Goal: Task Accomplishment & Management: Complete application form

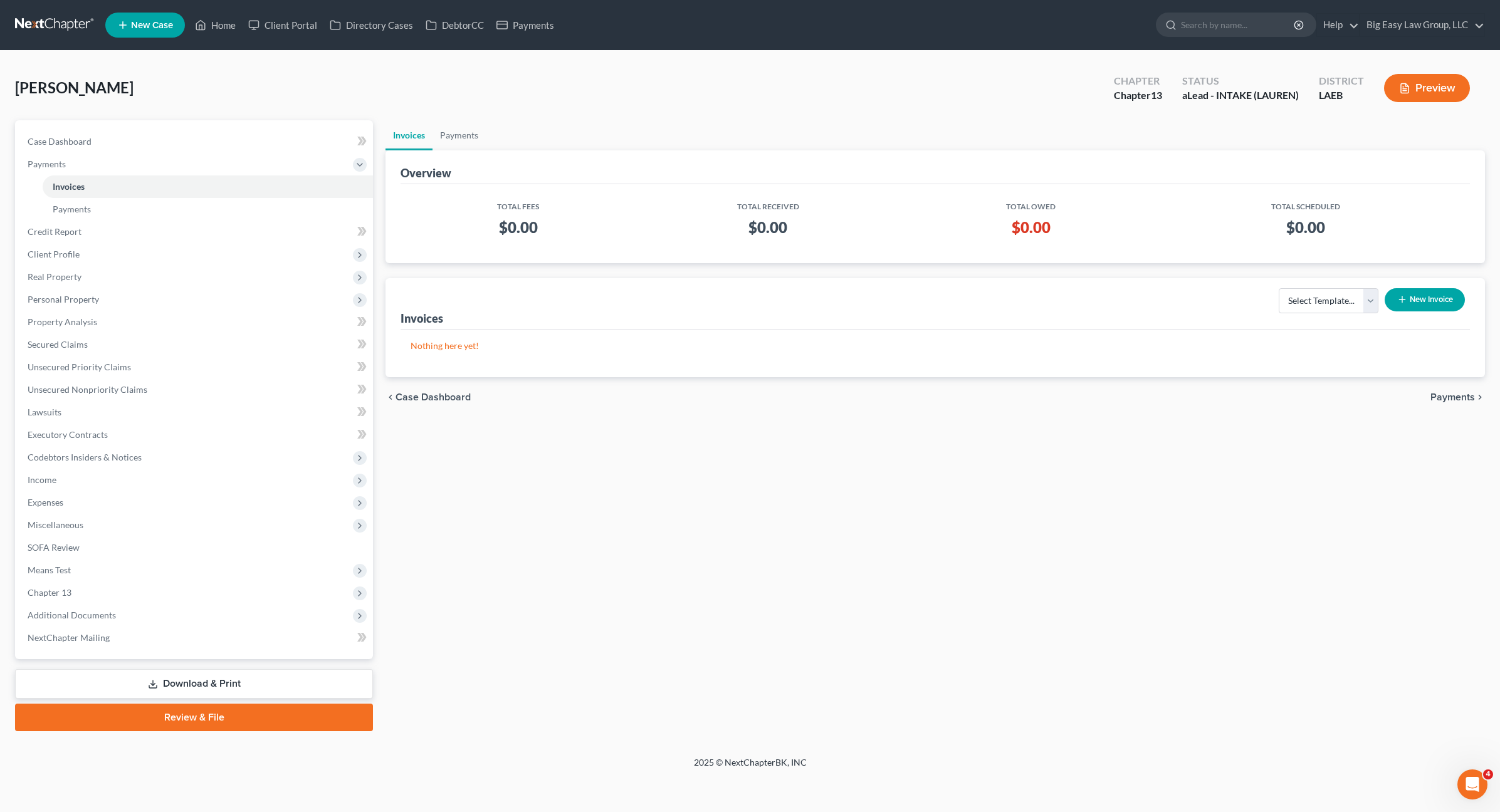
click at [239, 44] on nav "Home New Case Client Portal Directory Cases DebtorCC Payments Big Easy Law Grou…" at bounding box center [750, 25] width 1500 height 50
click at [213, 19] on link "Home" at bounding box center [215, 25] width 54 height 23
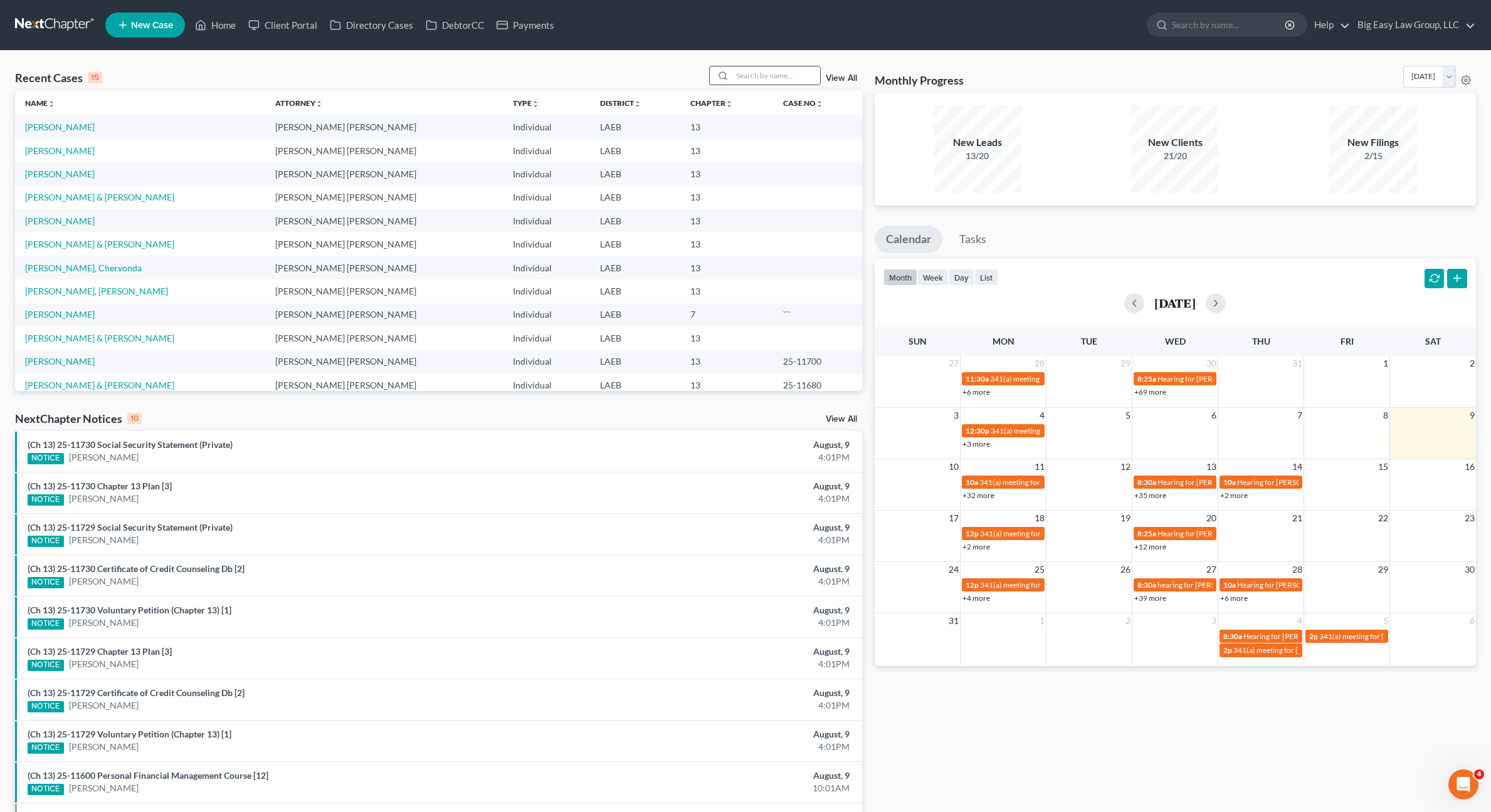
click at [756, 69] on input "search" at bounding box center [776, 75] width 88 height 18
type input "[PERSON_NAME]"
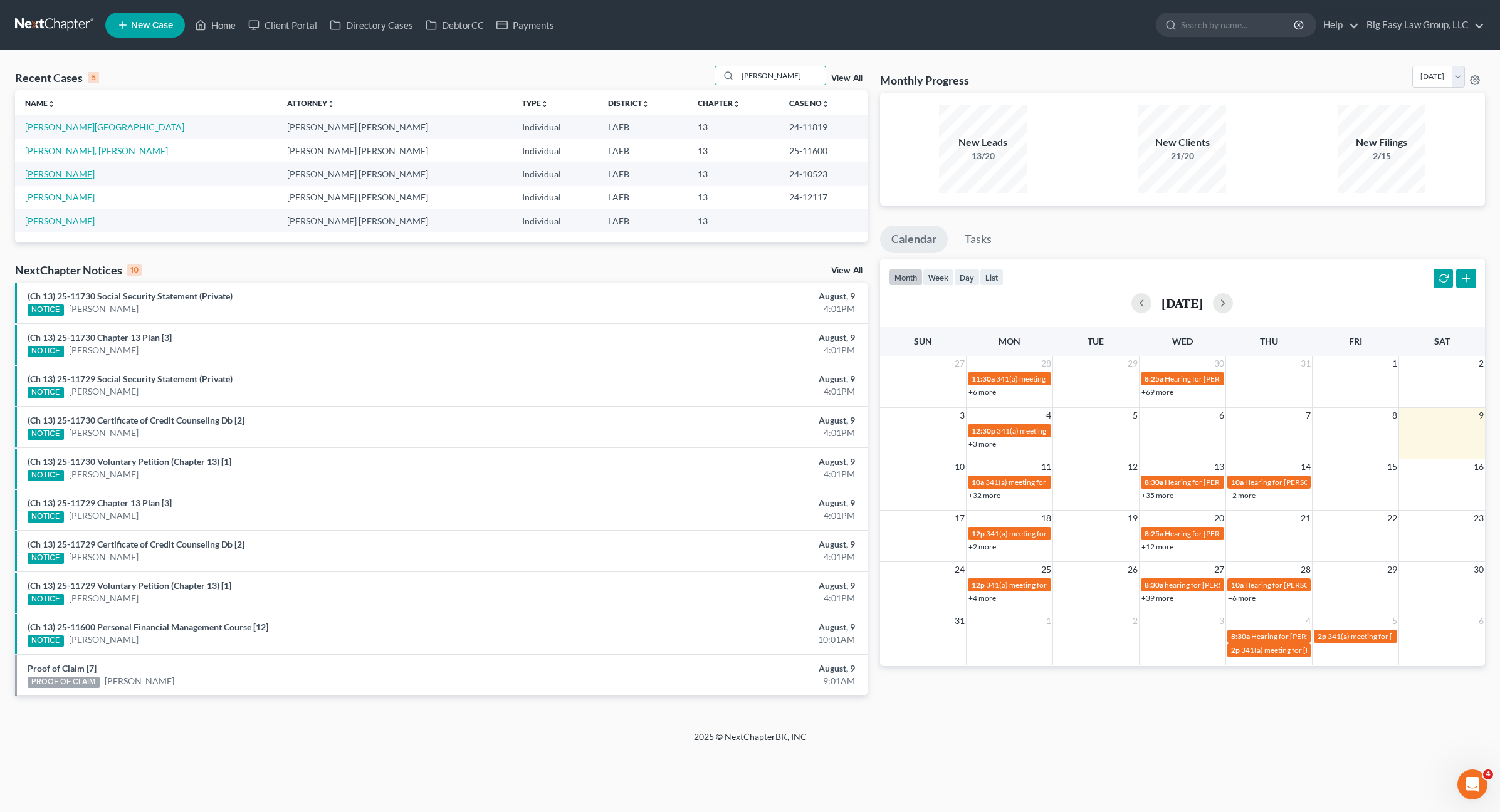
click at [60, 178] on link "[PERSON_NAME]" at bounding box center [60, 174] width 70 height 11
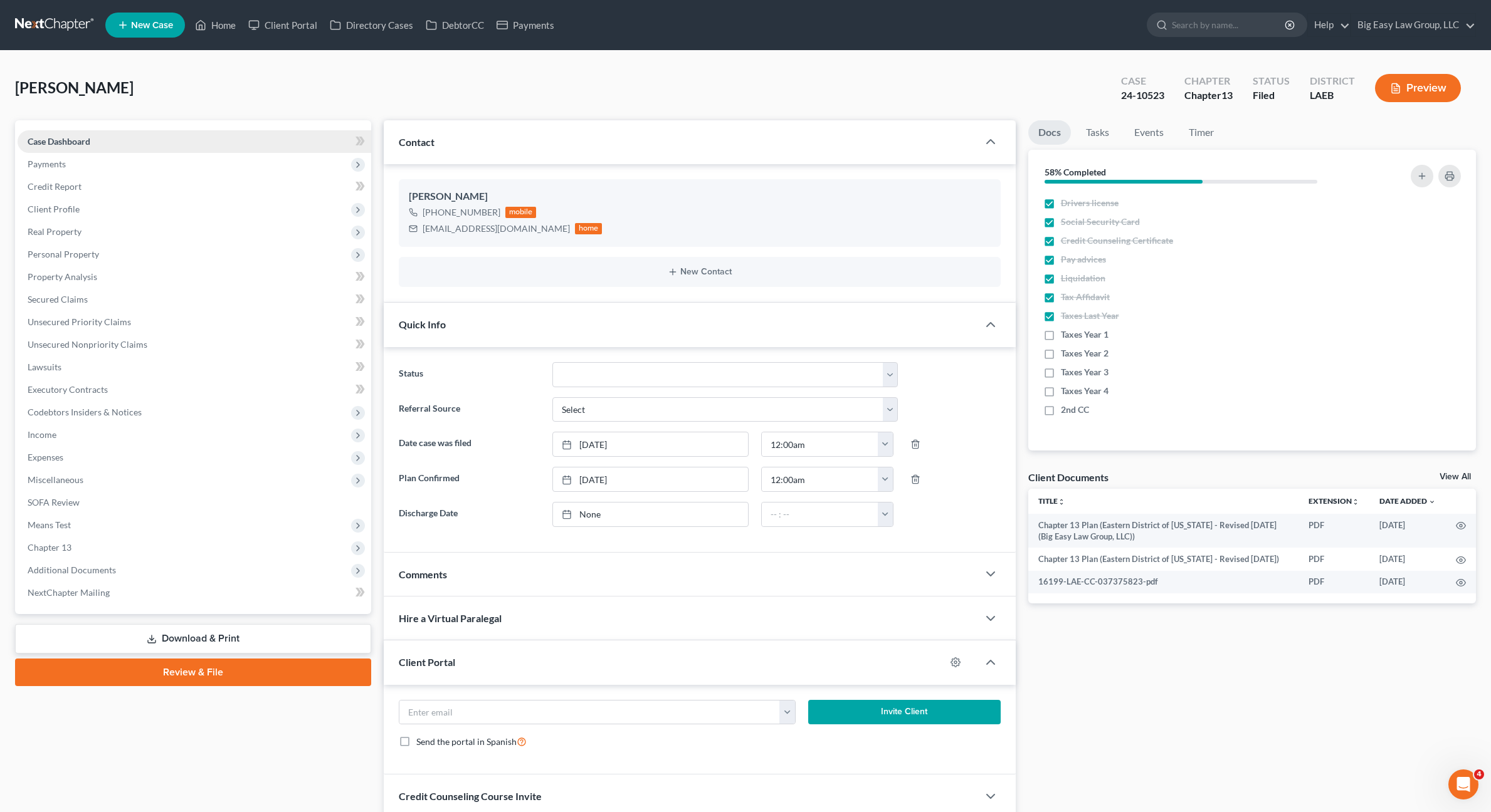
scroll to position [4046, 0]
click at [85, 214] on span "Client Profile" at bounding box center [195, 209] width 354 height 23
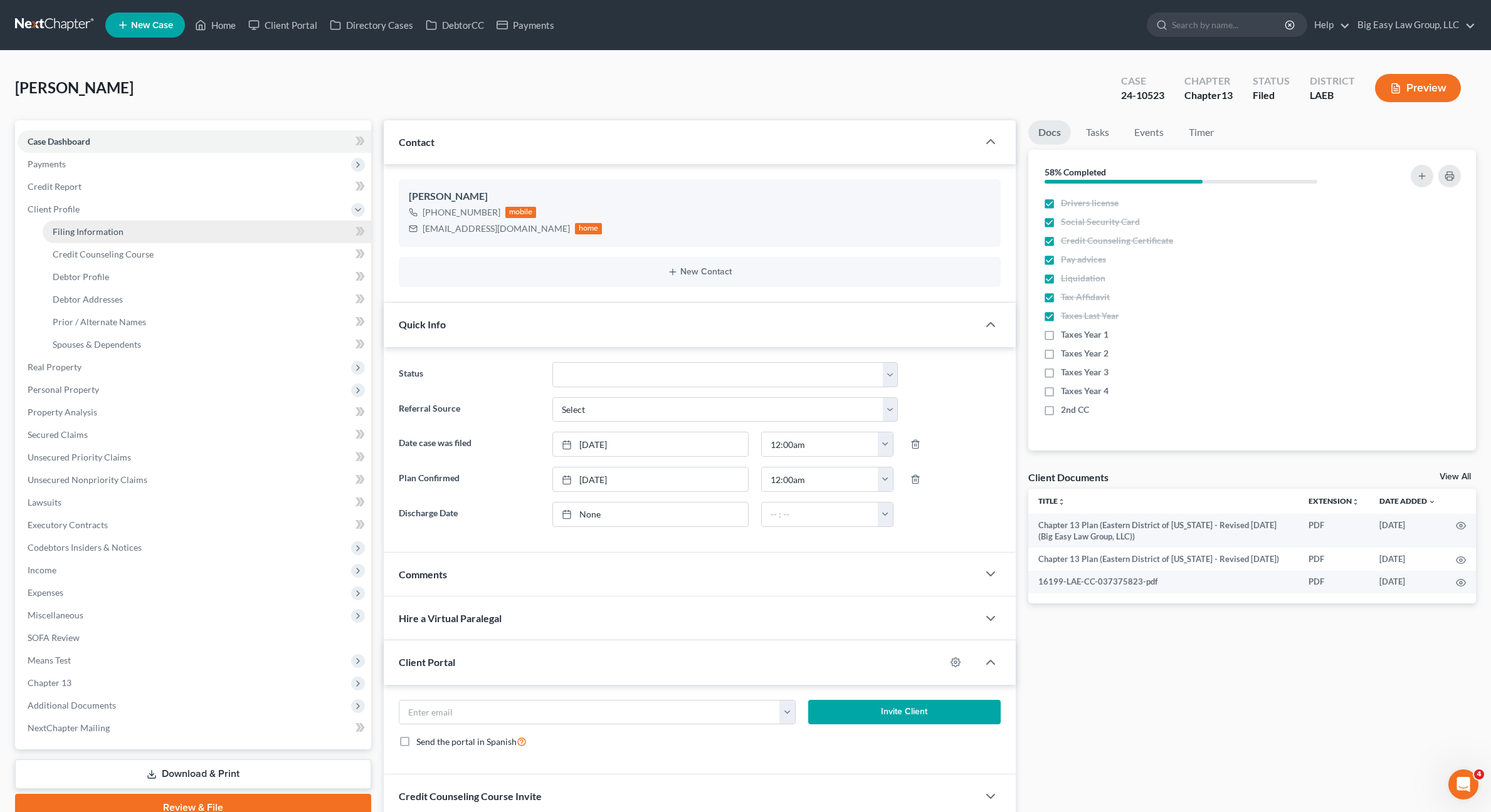
click at [97, 237] on link "Filing Information" at bounding box center [207, 232] width 329 height 23
select select "1"
select select "0"
select select "3"
select select "19"
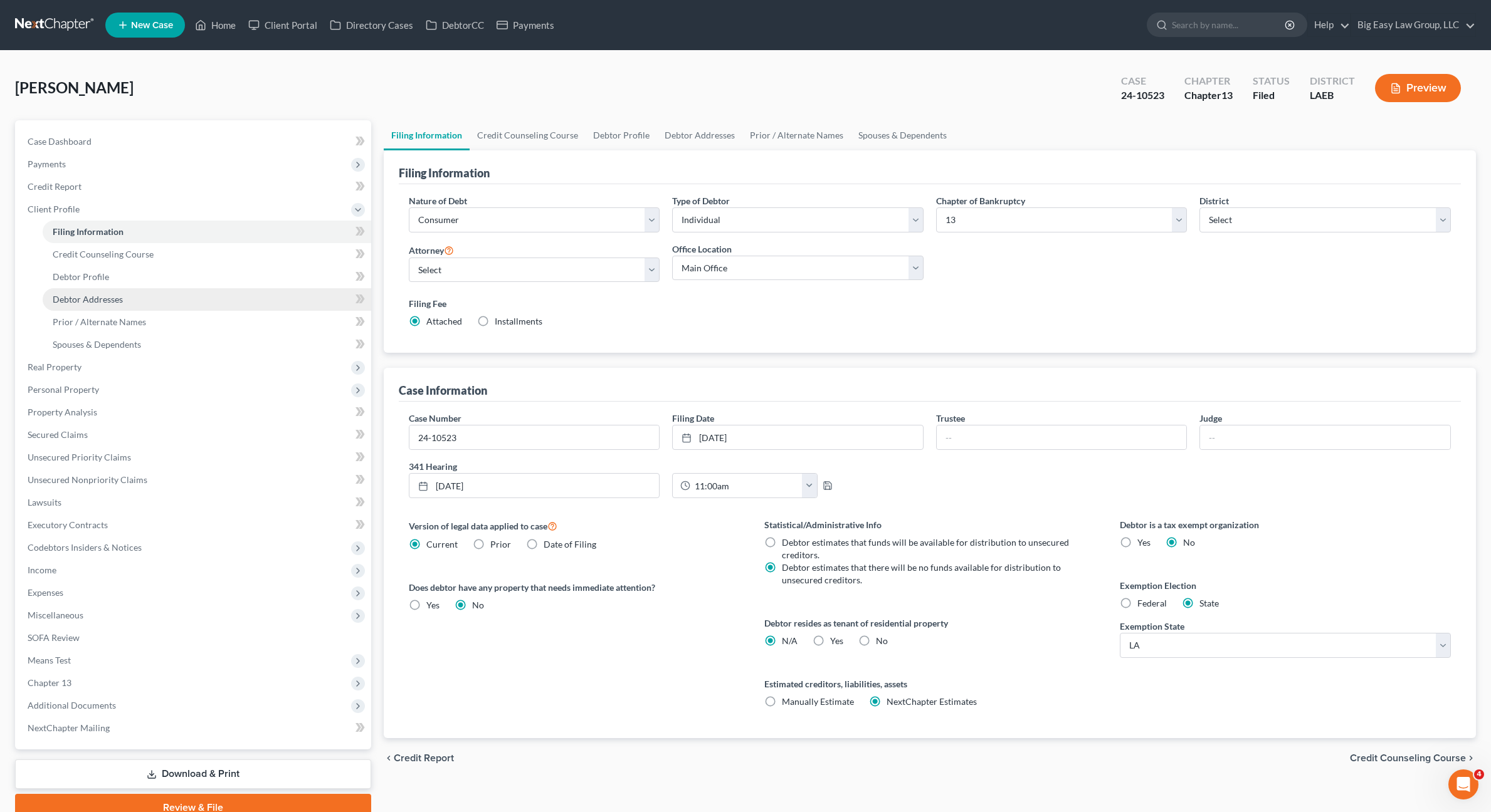
click at [127, 299] on link "Debtor Addresses" at bounding box center [207, 299] width 329 height 23
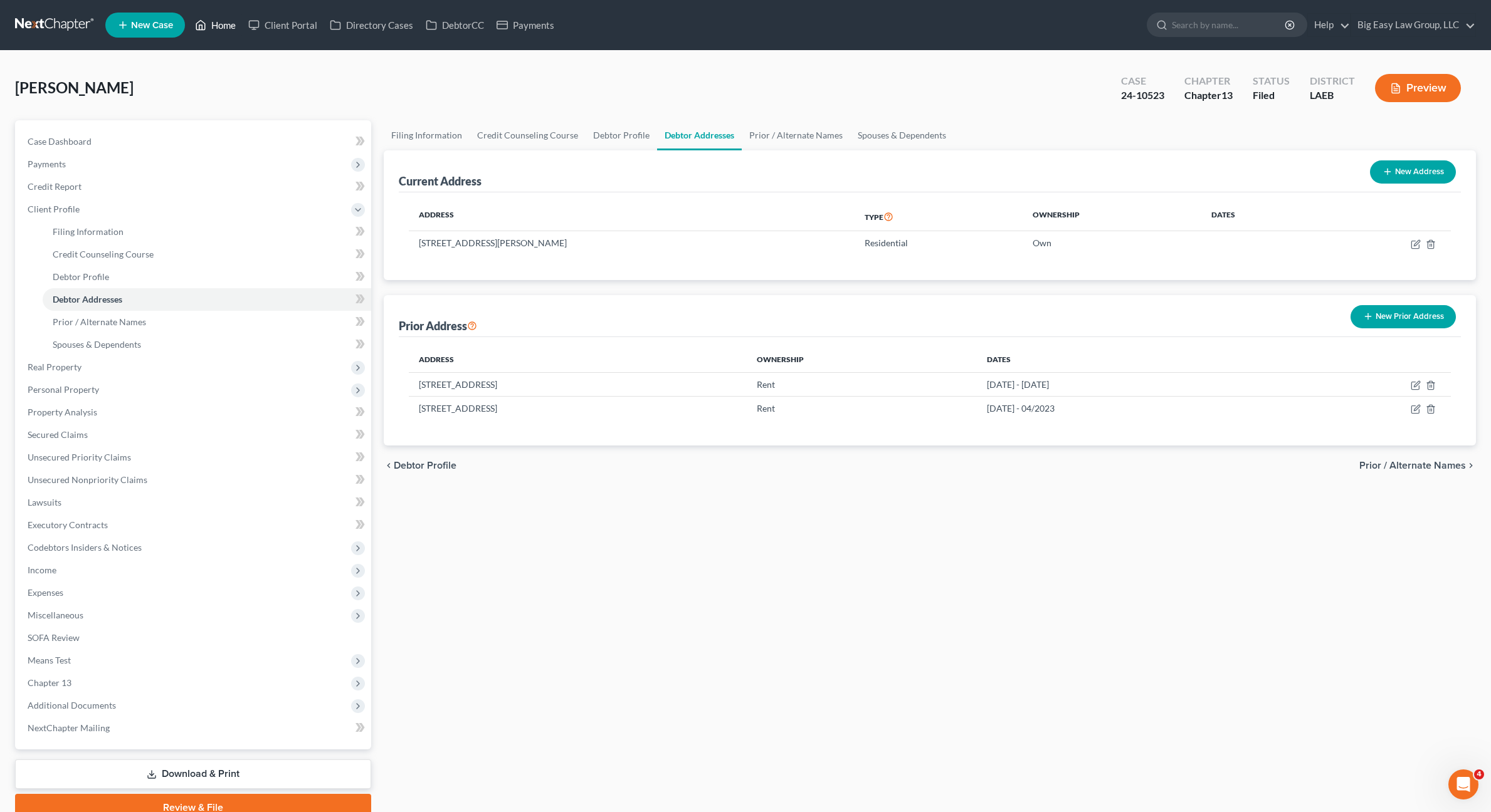
click at [213, 28] on link "Home" at bounding box center [215, 25] width 54 height 23
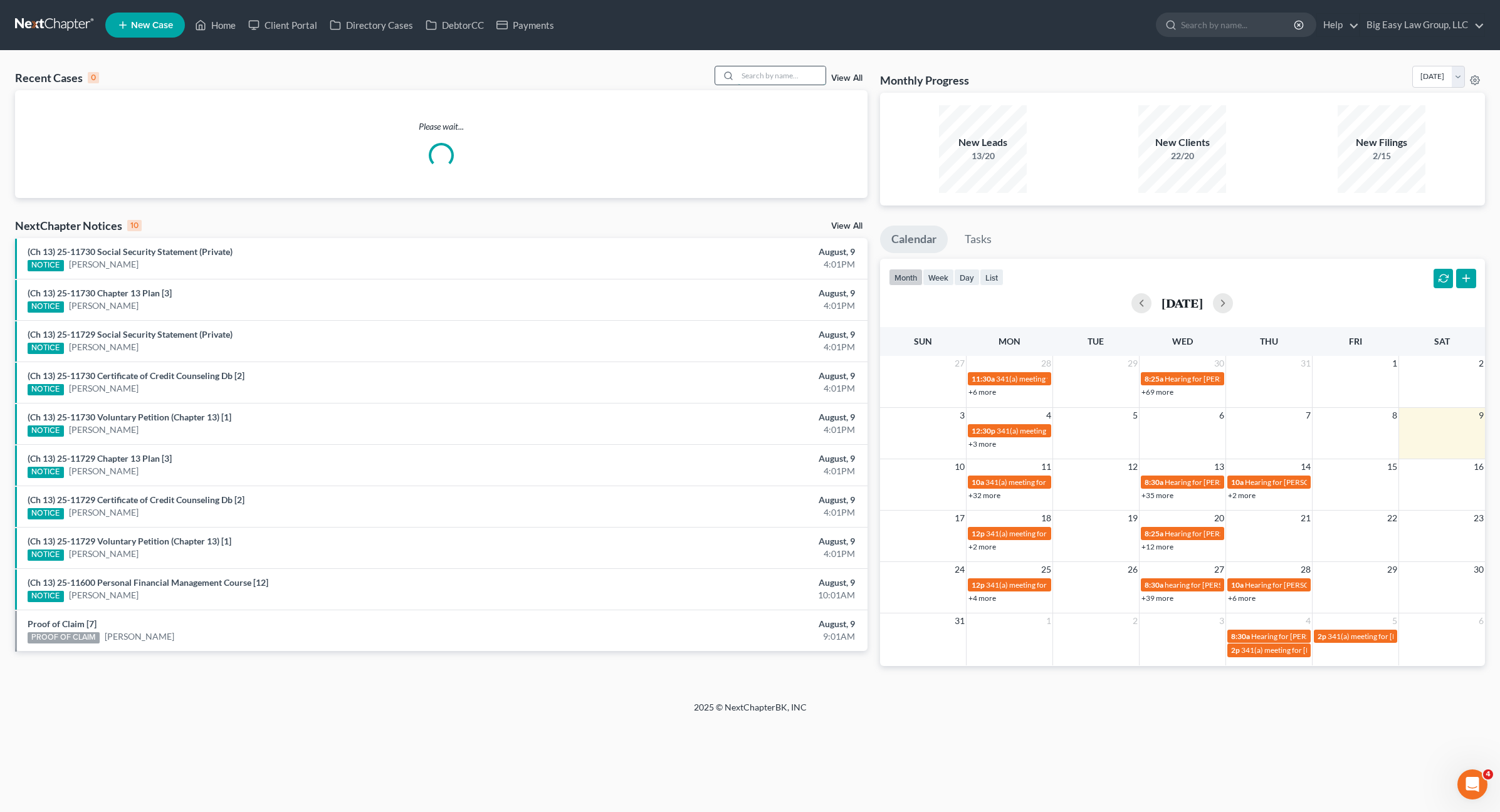
click at [748, 69] on input "search" at bounding box center [782, 75] width 88 height 18
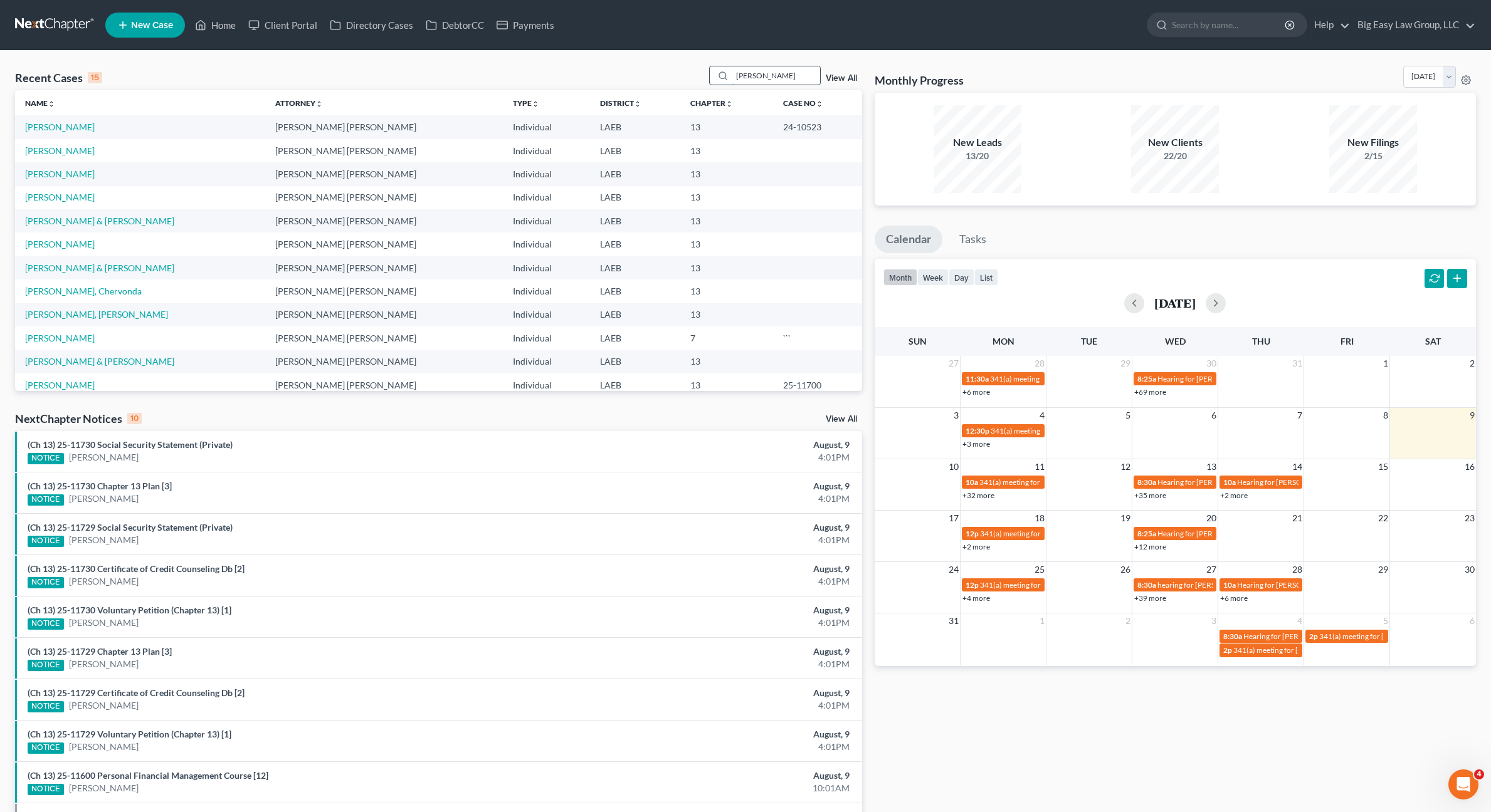
type input "[PERSON_NAME]"
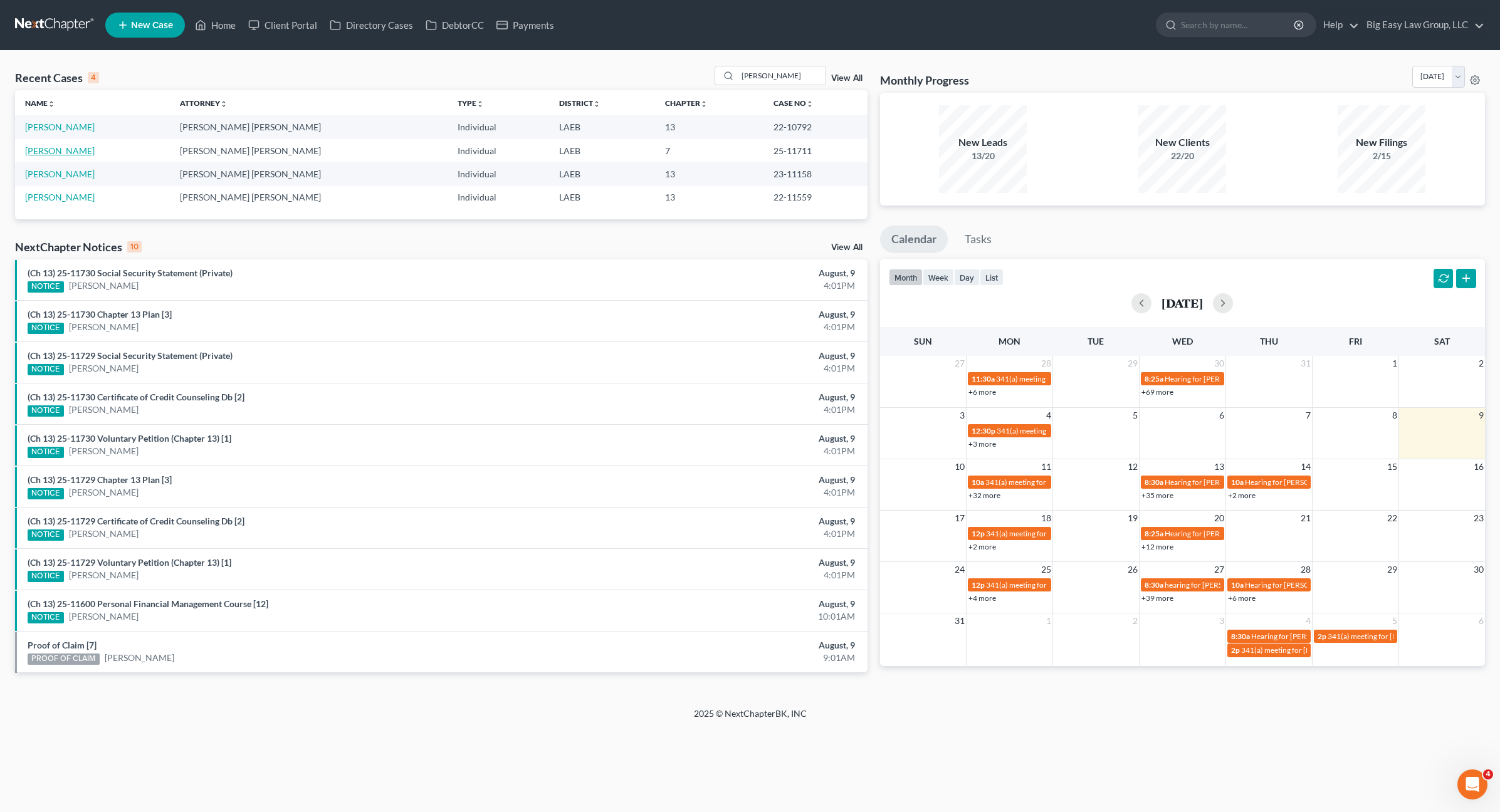
click at [71, 153] on link "[PERSON_NAME]" at bounding box center [60, 150] width 70 height 11
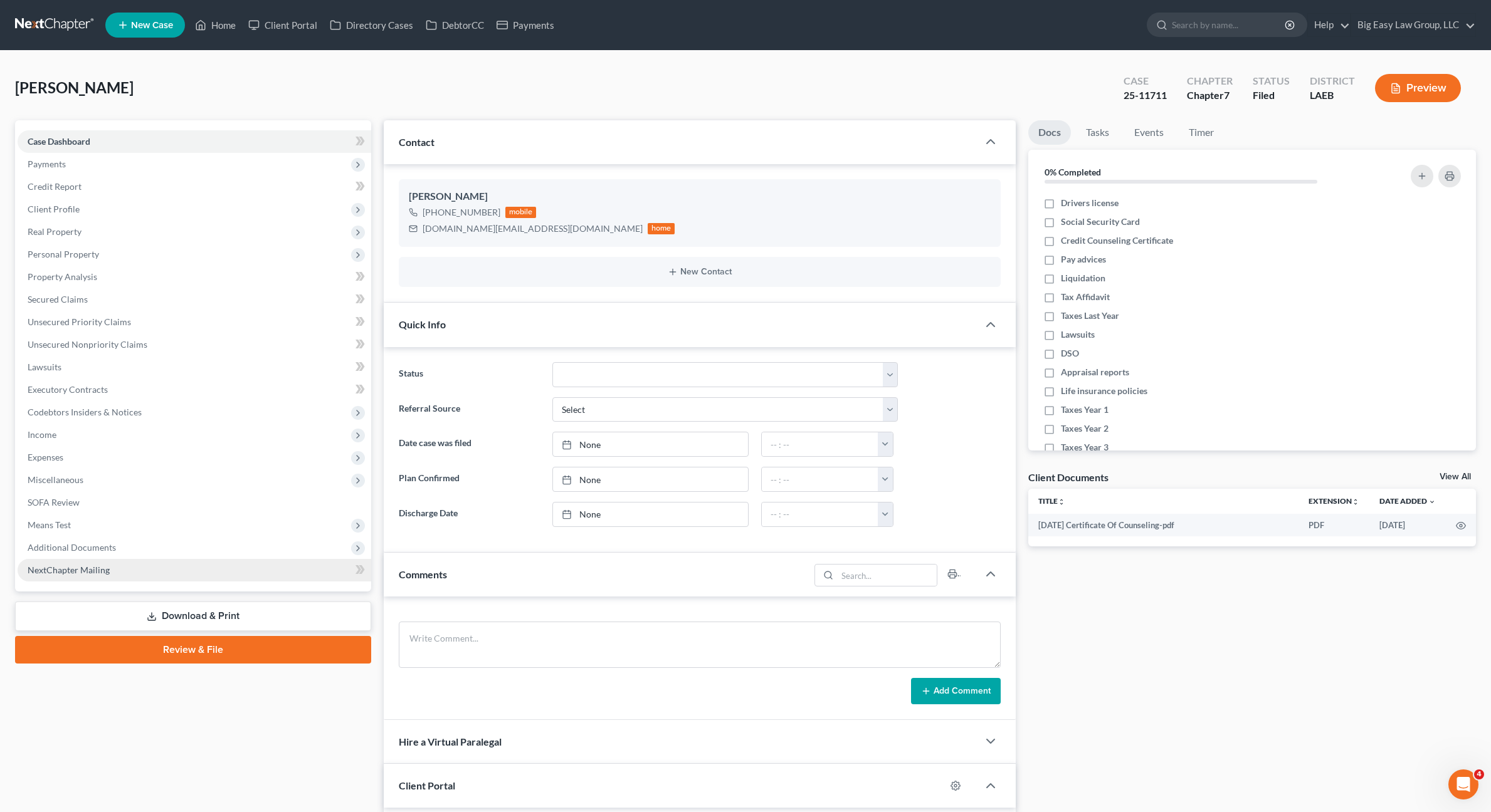
scroll to position [435, 0]
click at [261, 552] on span "Additional Documents" at bounding box center [195, 548] width 354 height 23
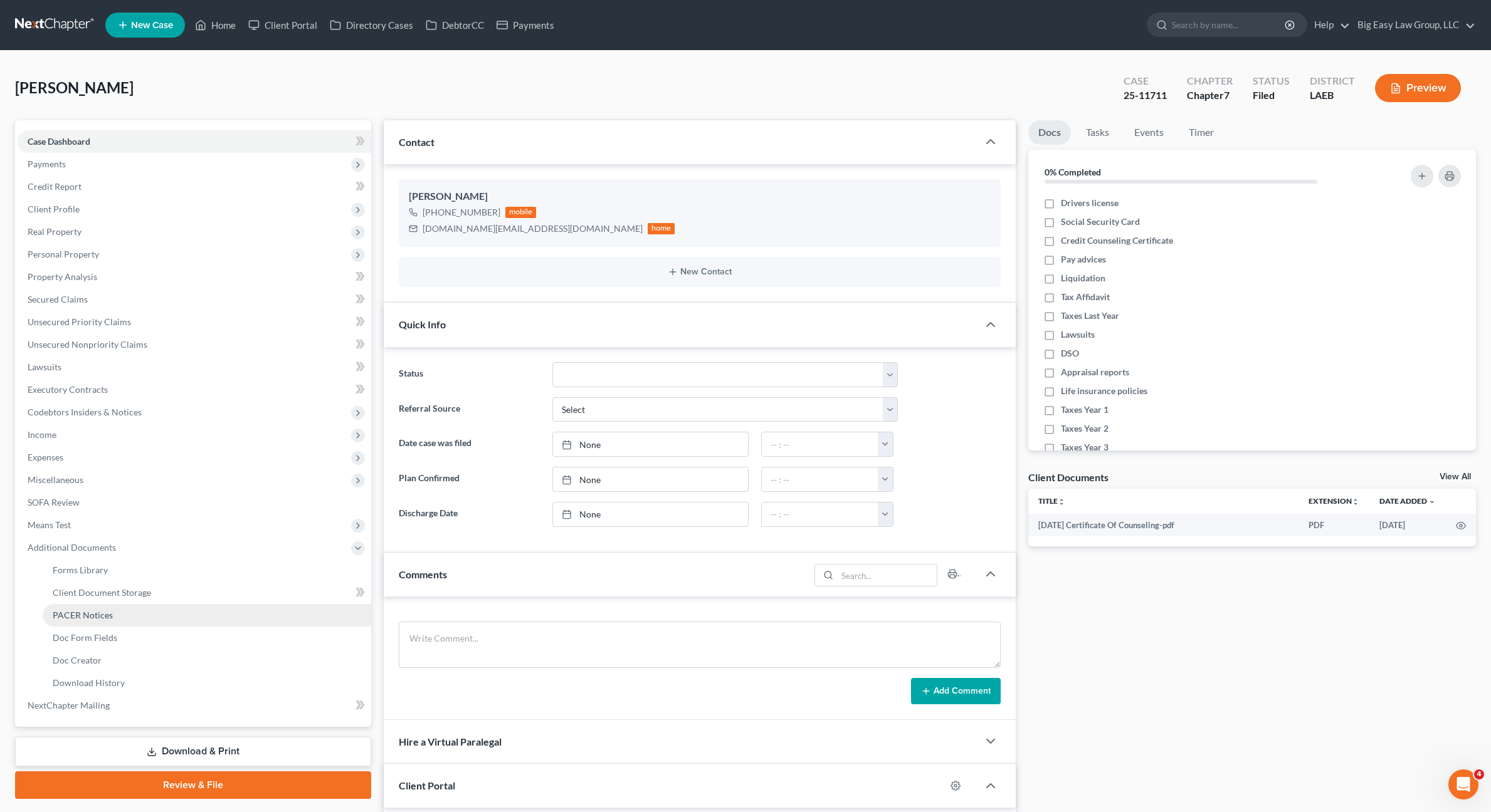
scroll to position [2, 0]
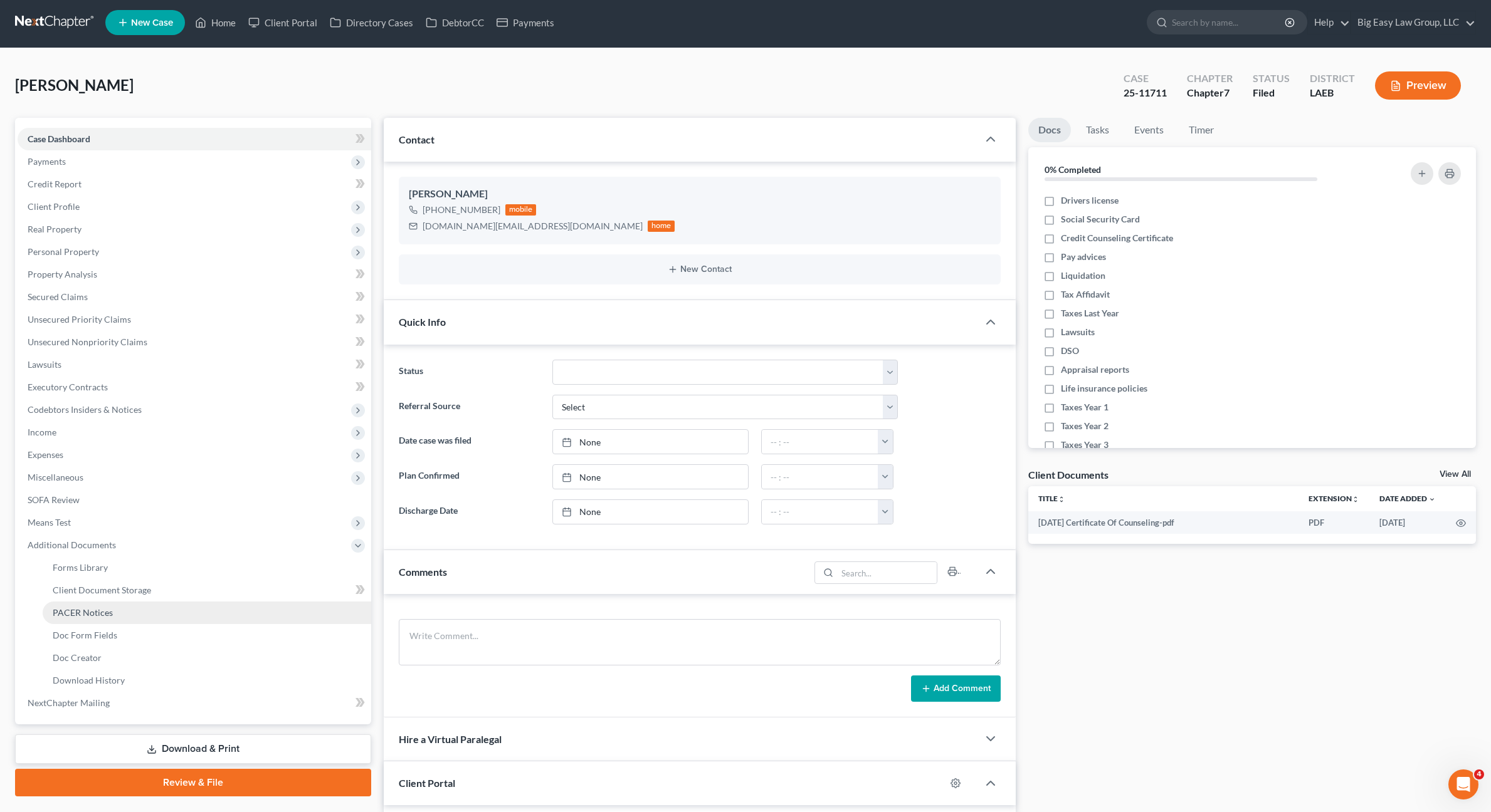
click at [188, 616] on link "PACER Notices" at bounding box center [207, 612] width 329 height 23
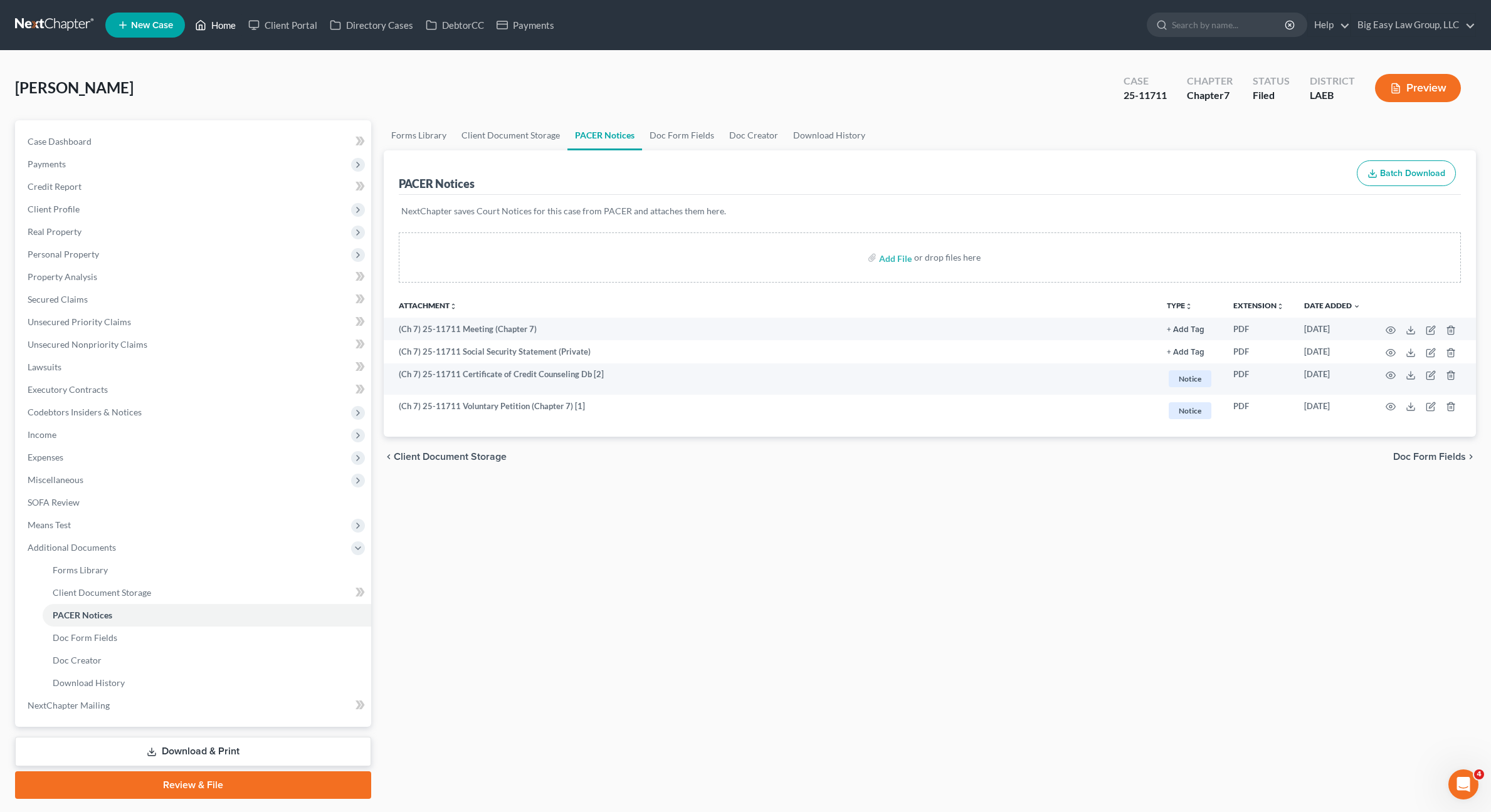
click at [222, 19] on link "Home" at bounding box center [215, 25] width 54 height 23
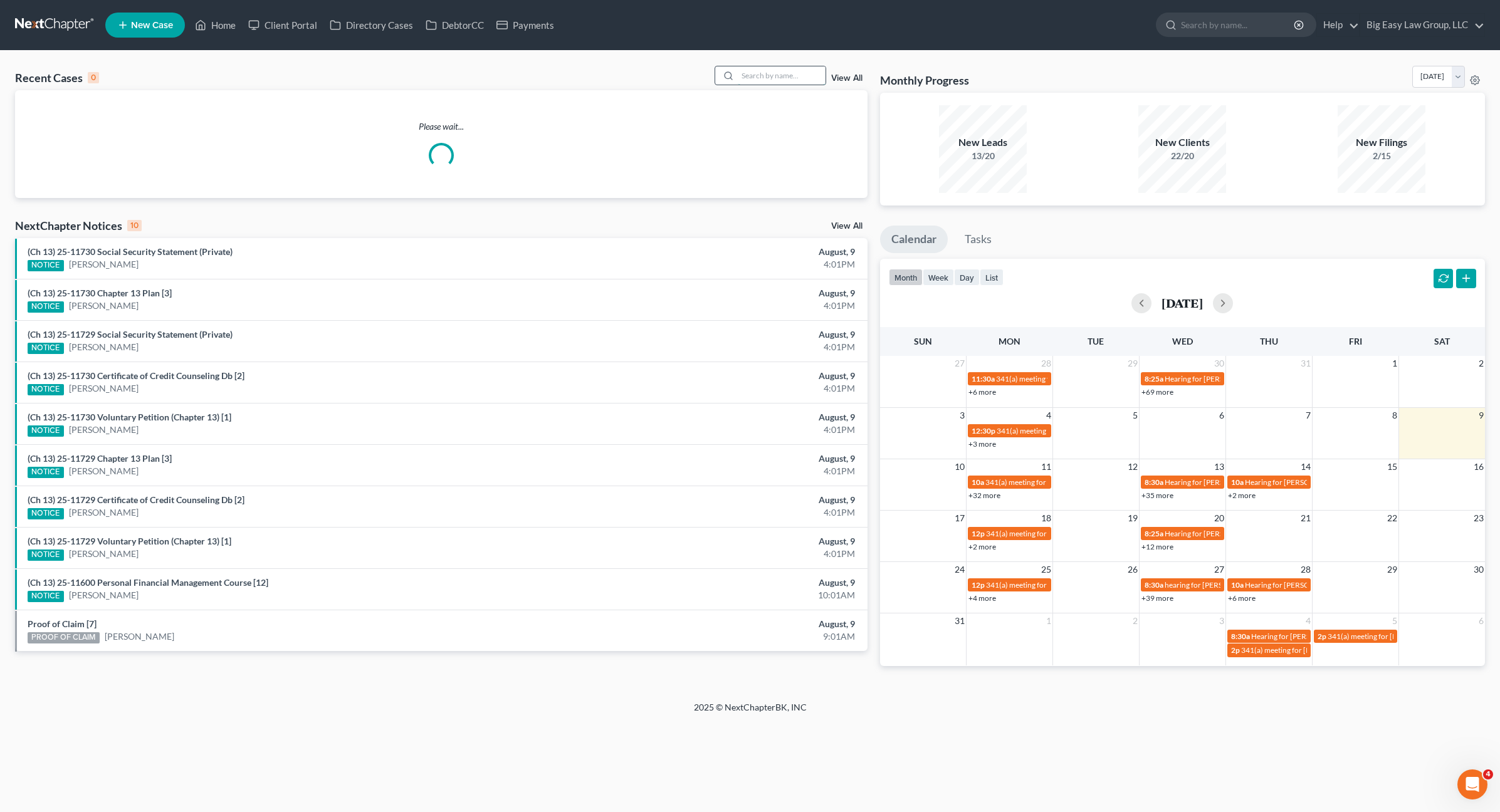
click at [787, 77] on input "search" at bounding box center [782, 75] width 88 height 18
type input "N"
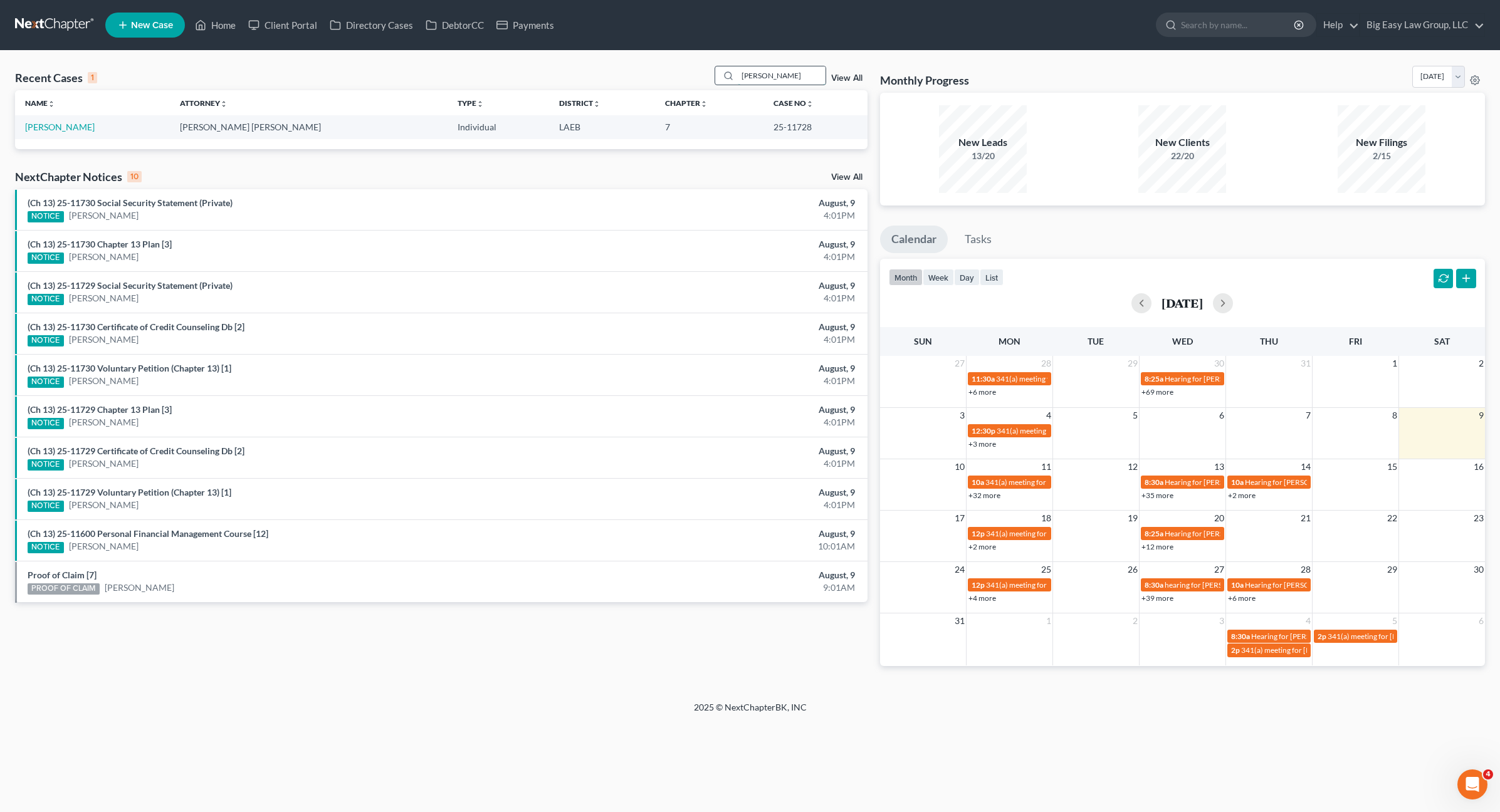
type input "[PERSON_NAME]"
click at [40, 131] on link "[PERSON_NAME]" at bounding box center [60, 127] width 70 height 11
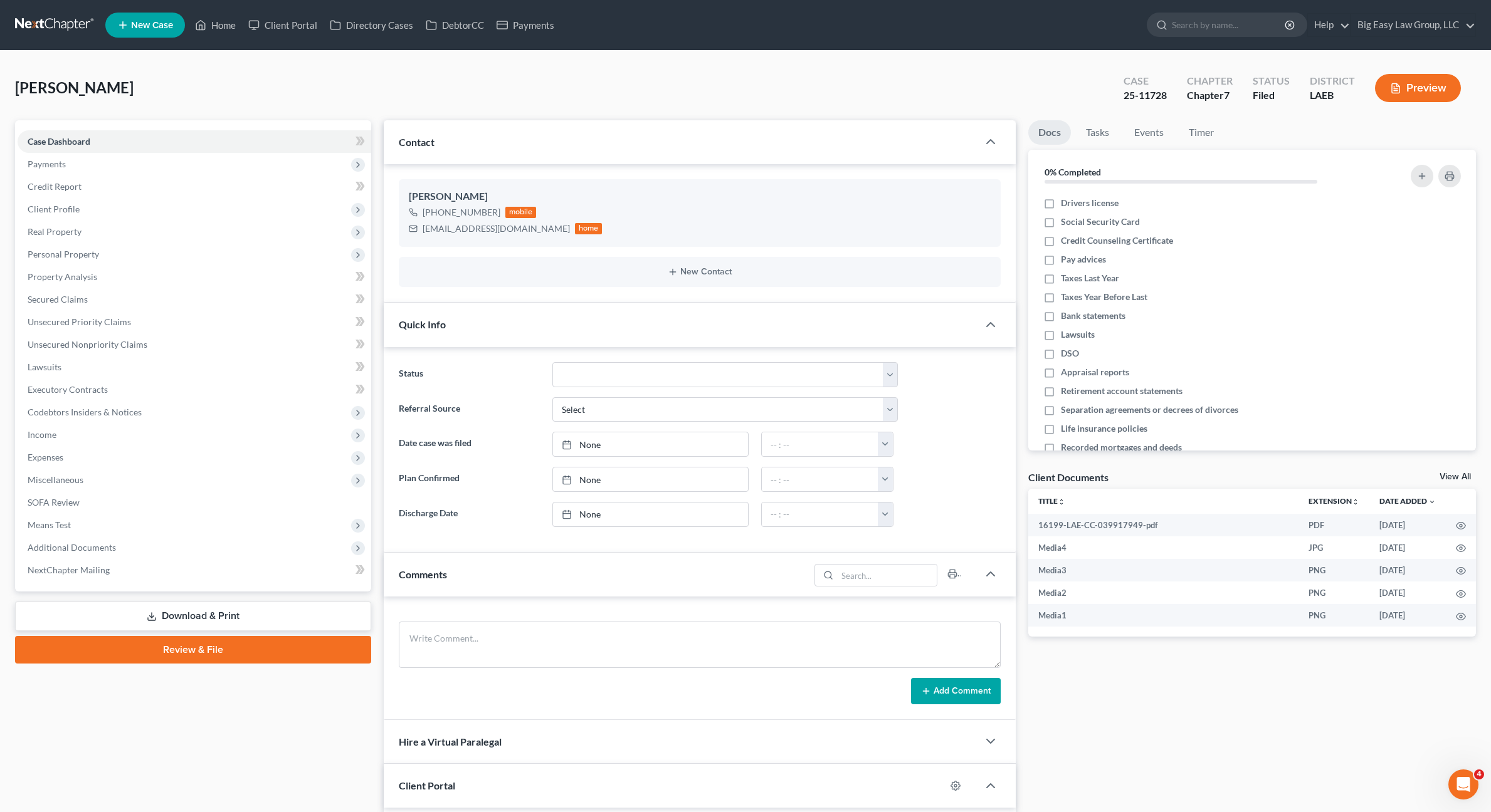
scroll to position [551, 0]
click at [222, 547] on span "Additional Documents" at bounding box center [195, 548] width 354 height 23
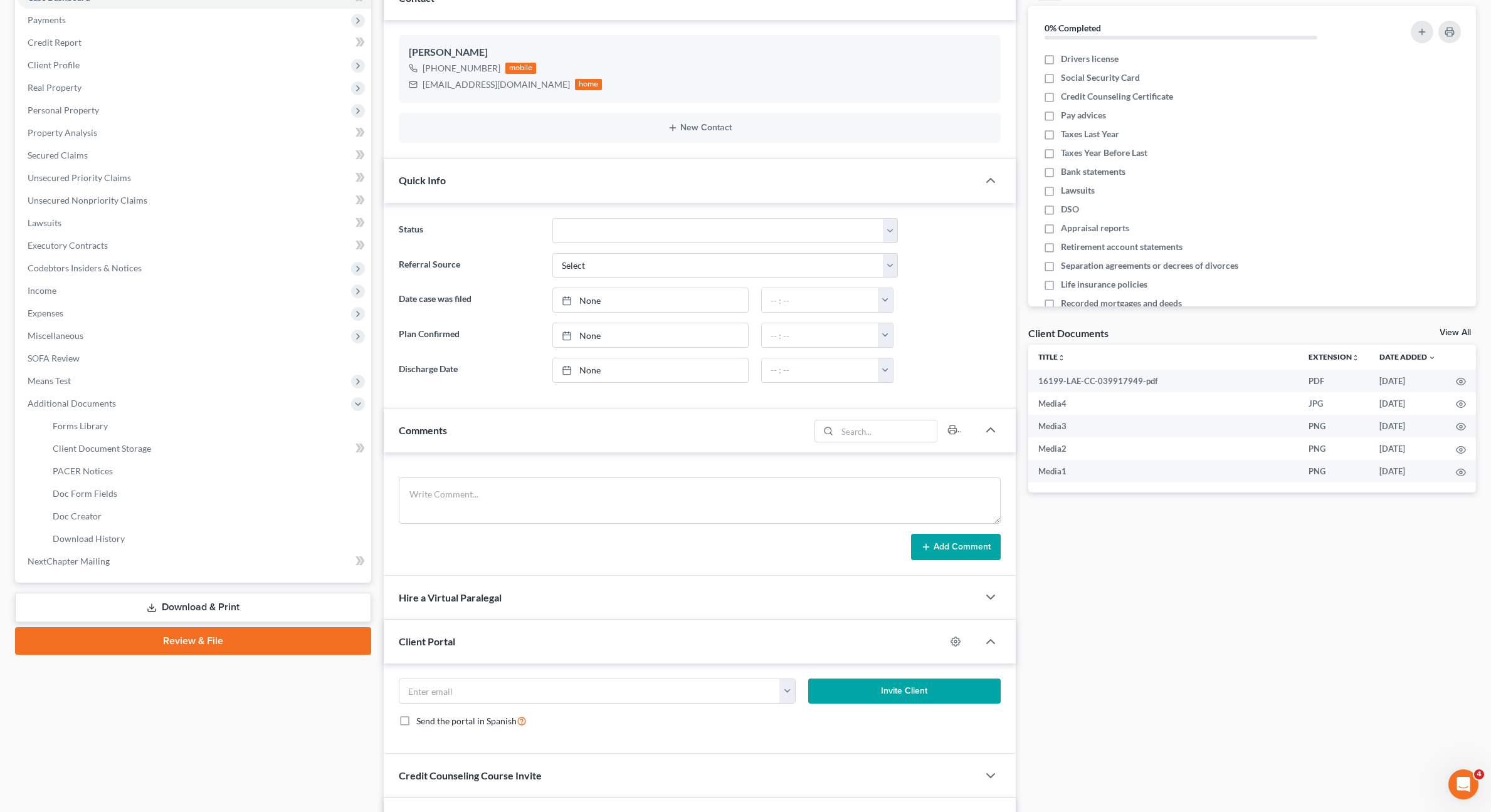
scroll to position [238, 0]
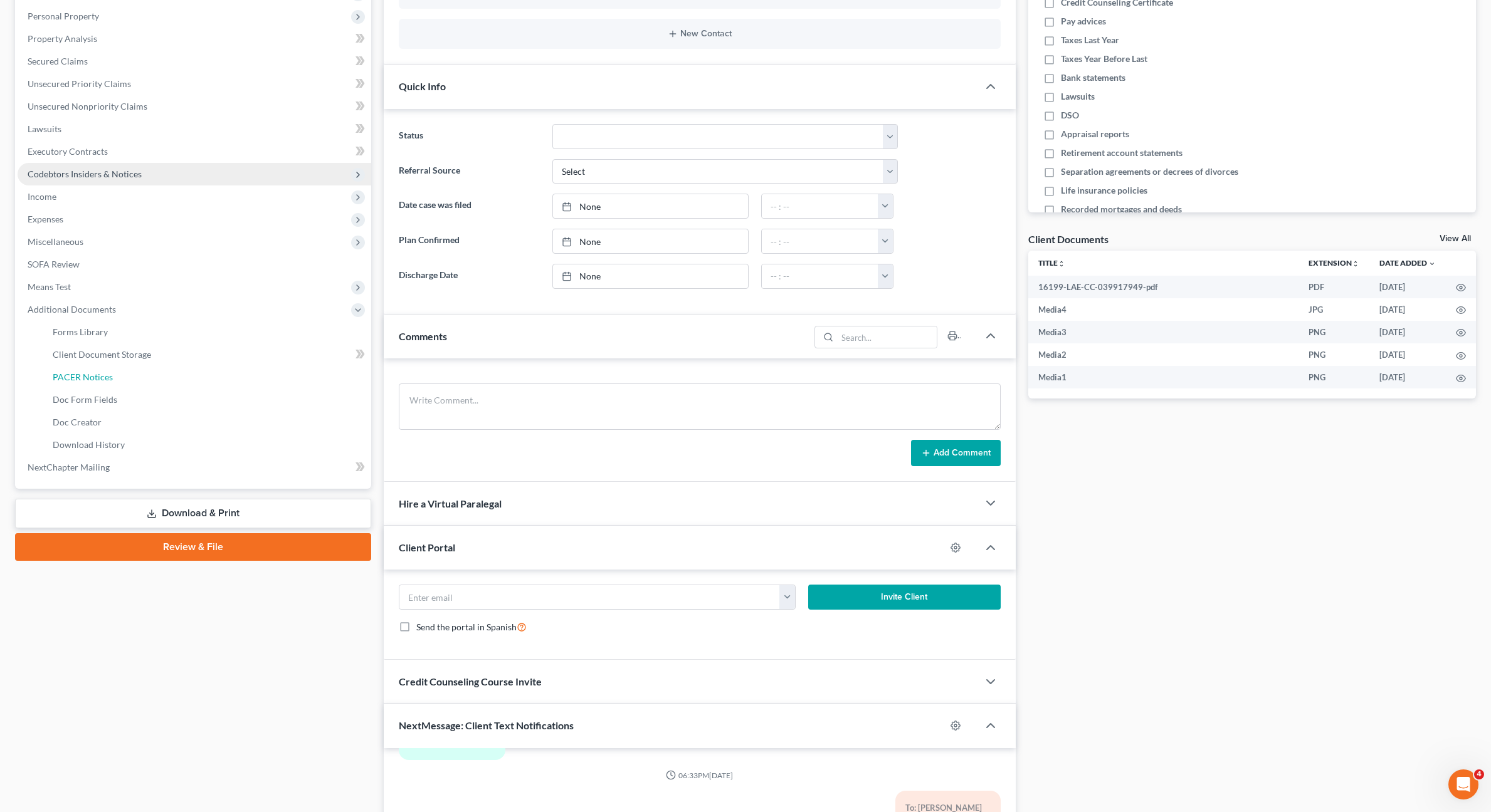
click at [146, 384] on link "PACER Notices" at bounding box center [207, 377] width 329 height 23
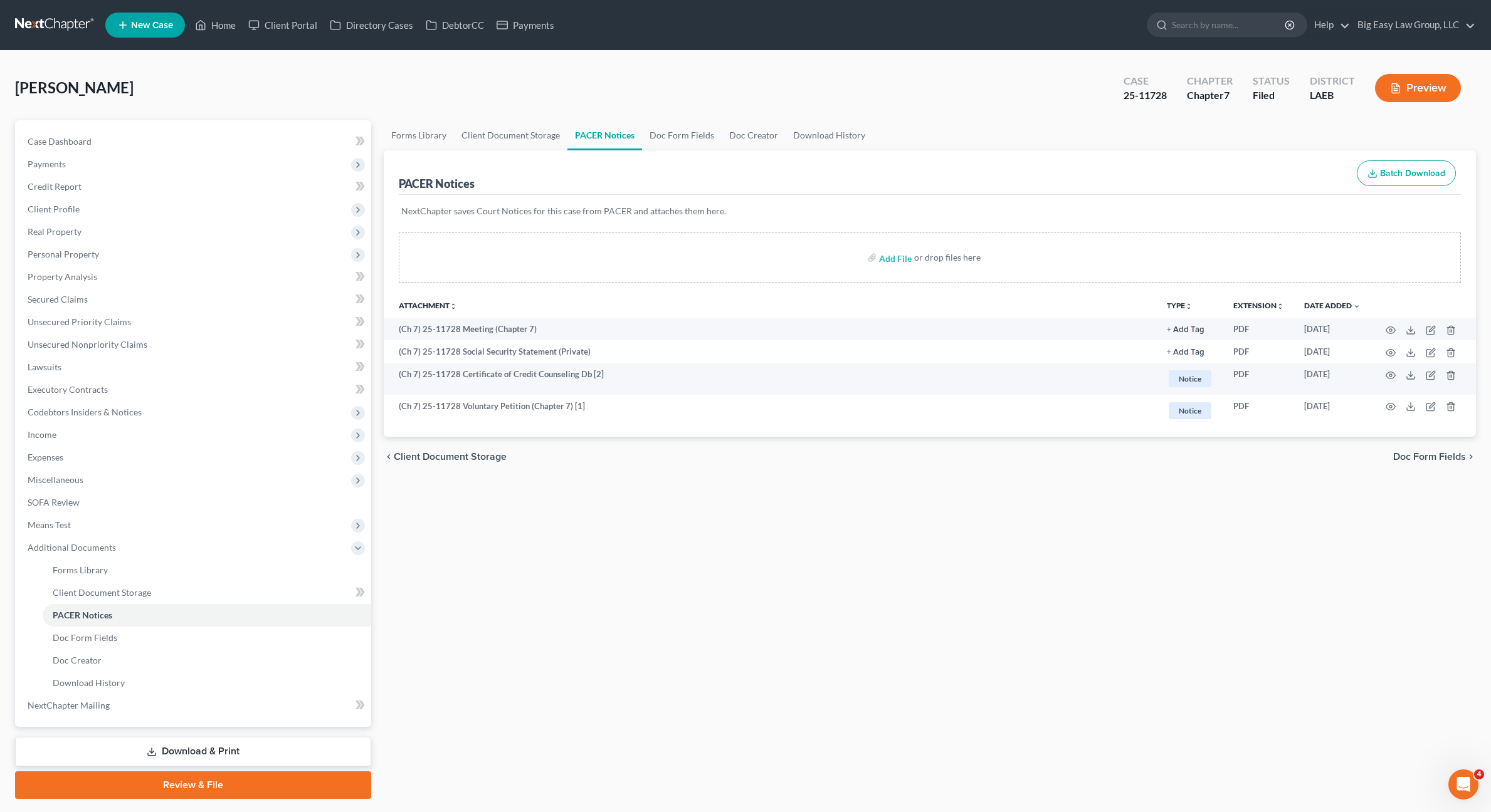
scroll to position [2, 0]
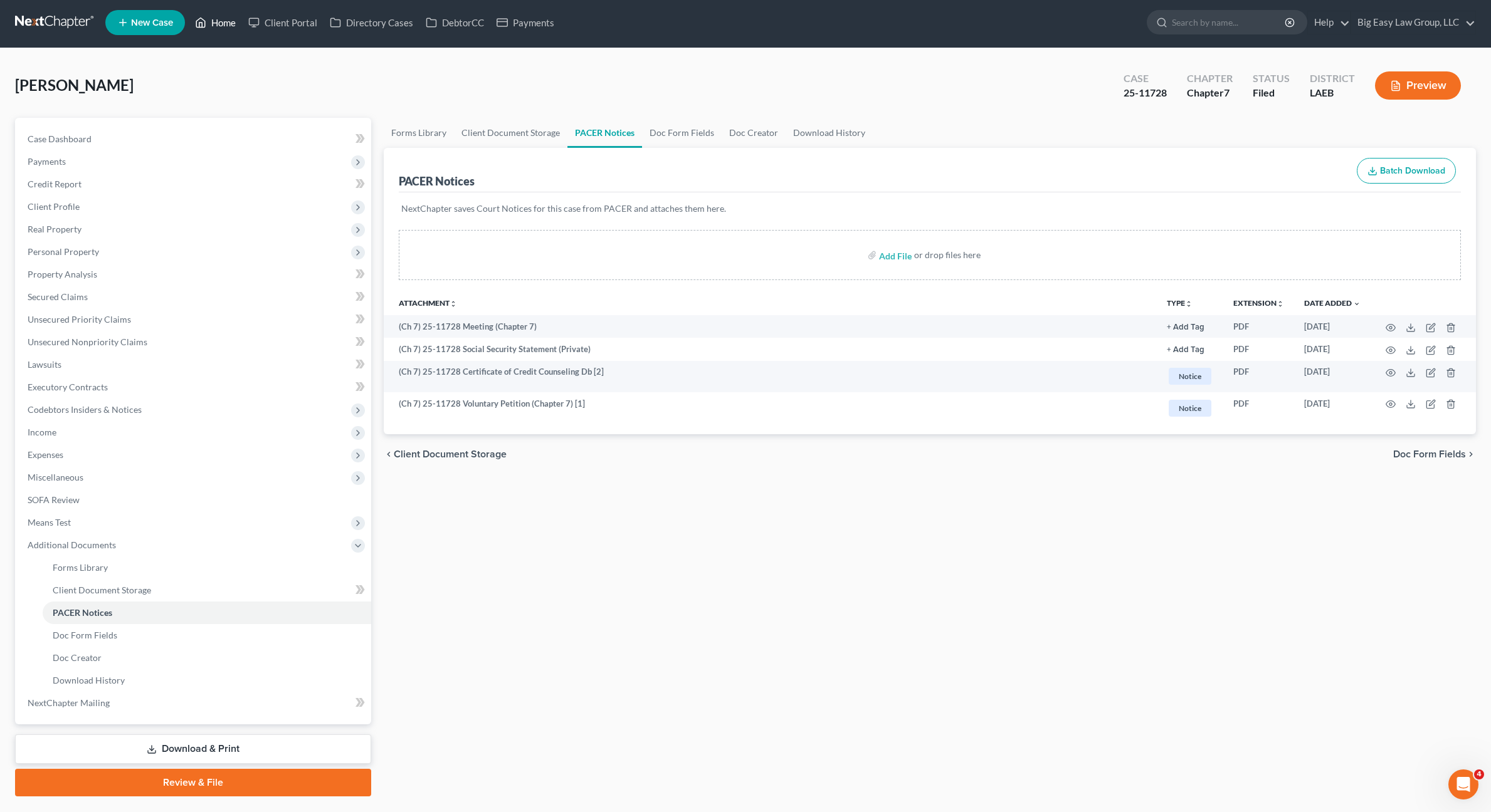
click at [211, 18] on link "Home" at bounding box center [215, 23] width 54 height 23
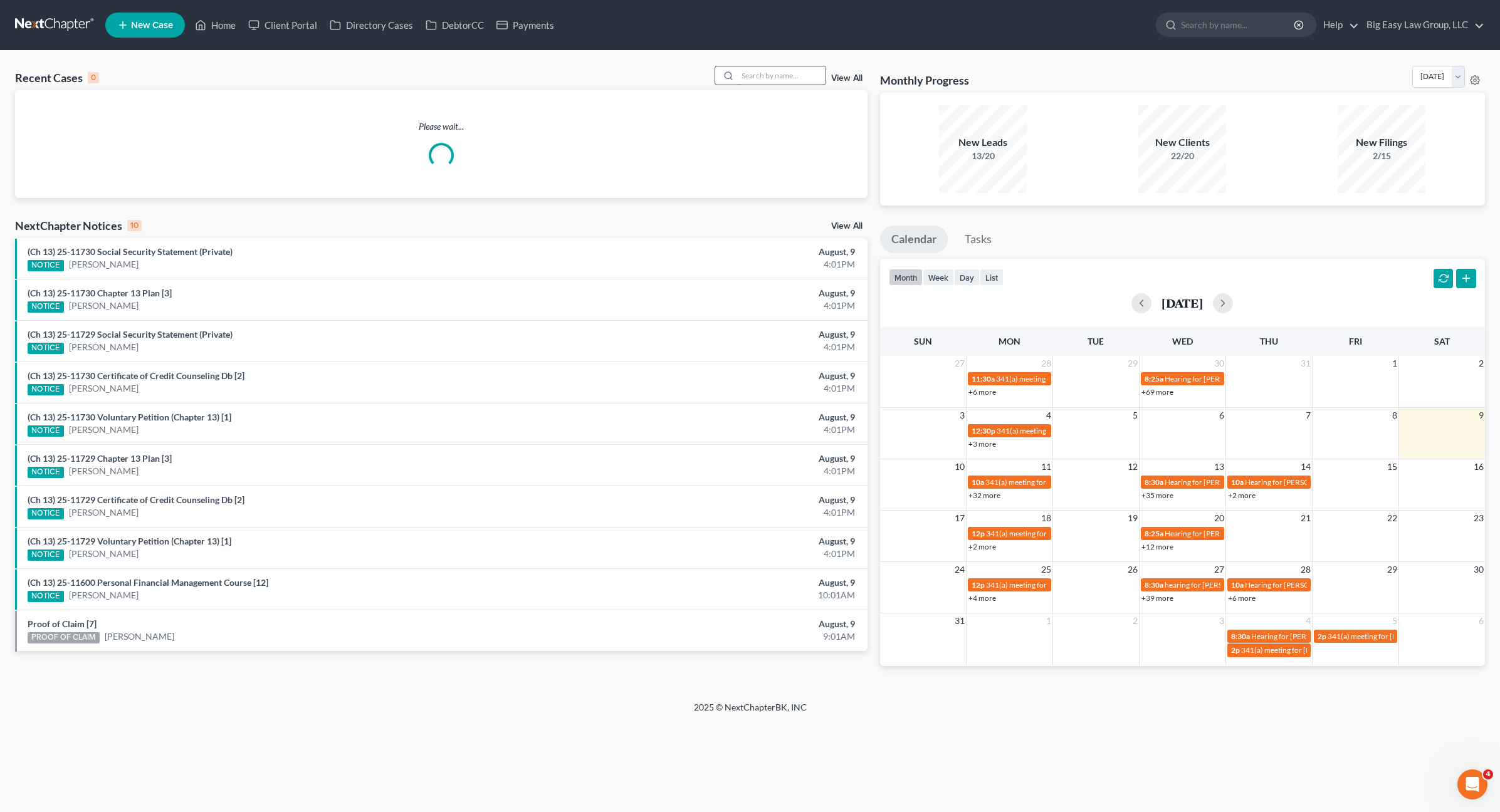
click at [784, 81] on input "search" at bounding box center [782, 75] width 88 height 18
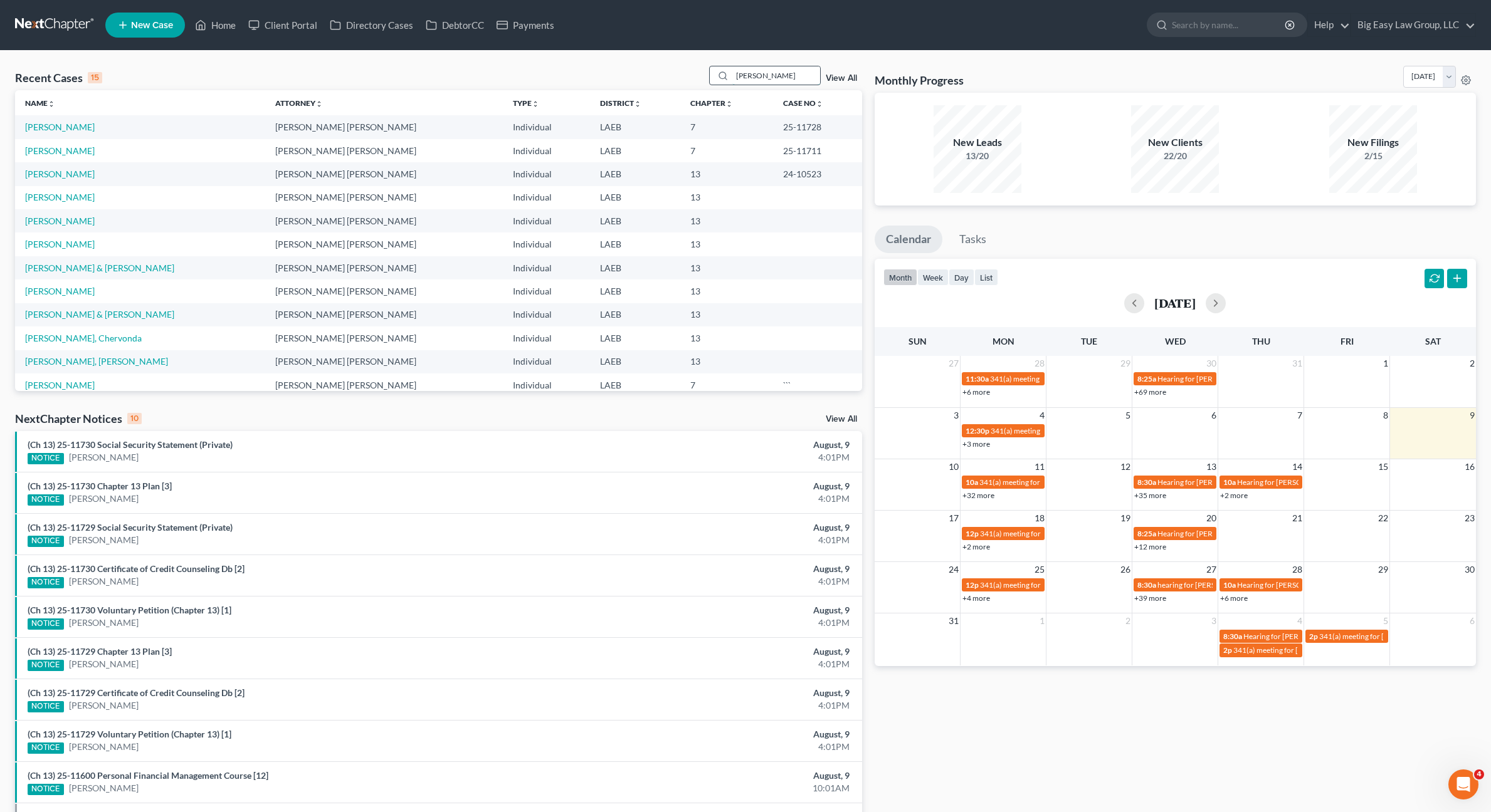
type input "[PERSON_NAME]"
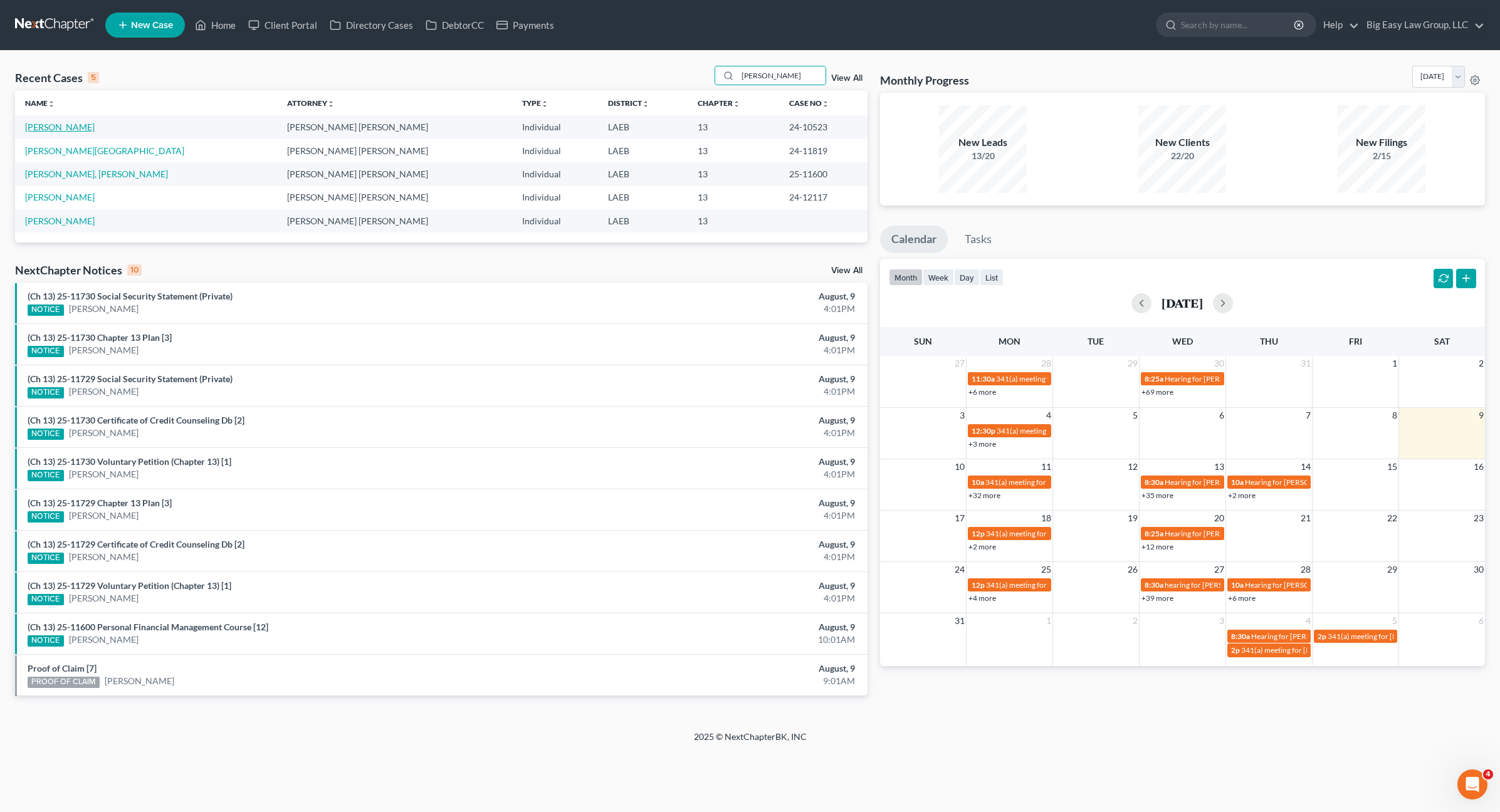
click at [43, 123] on link "[PERSON_NAME]" at bounding box center [60, 127] width 70 height 11
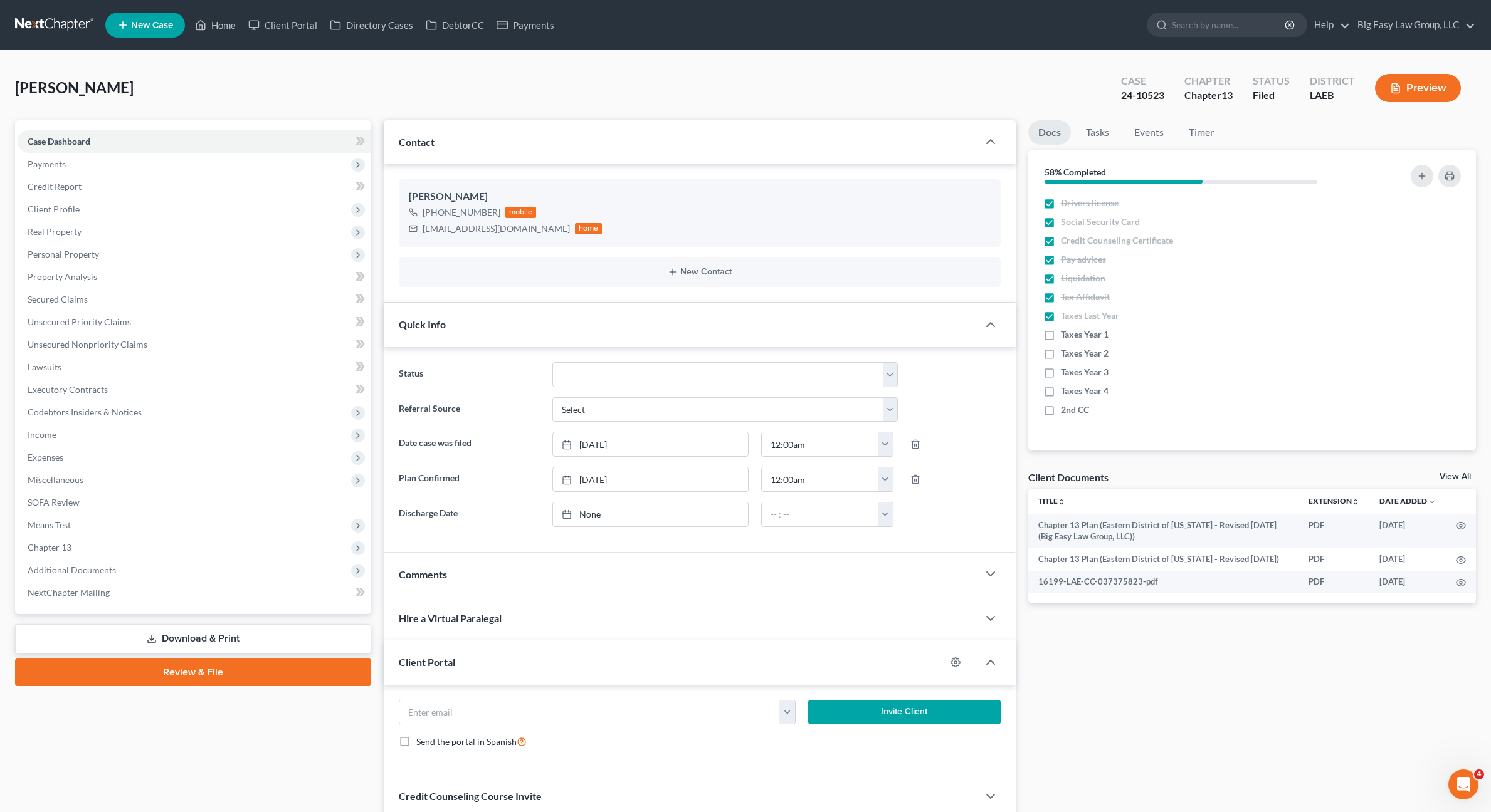
scroll to position [4046, 0]
click at [88, 575] on span "Additional Documents" at bounding box center [195, 570] width 354 height 23
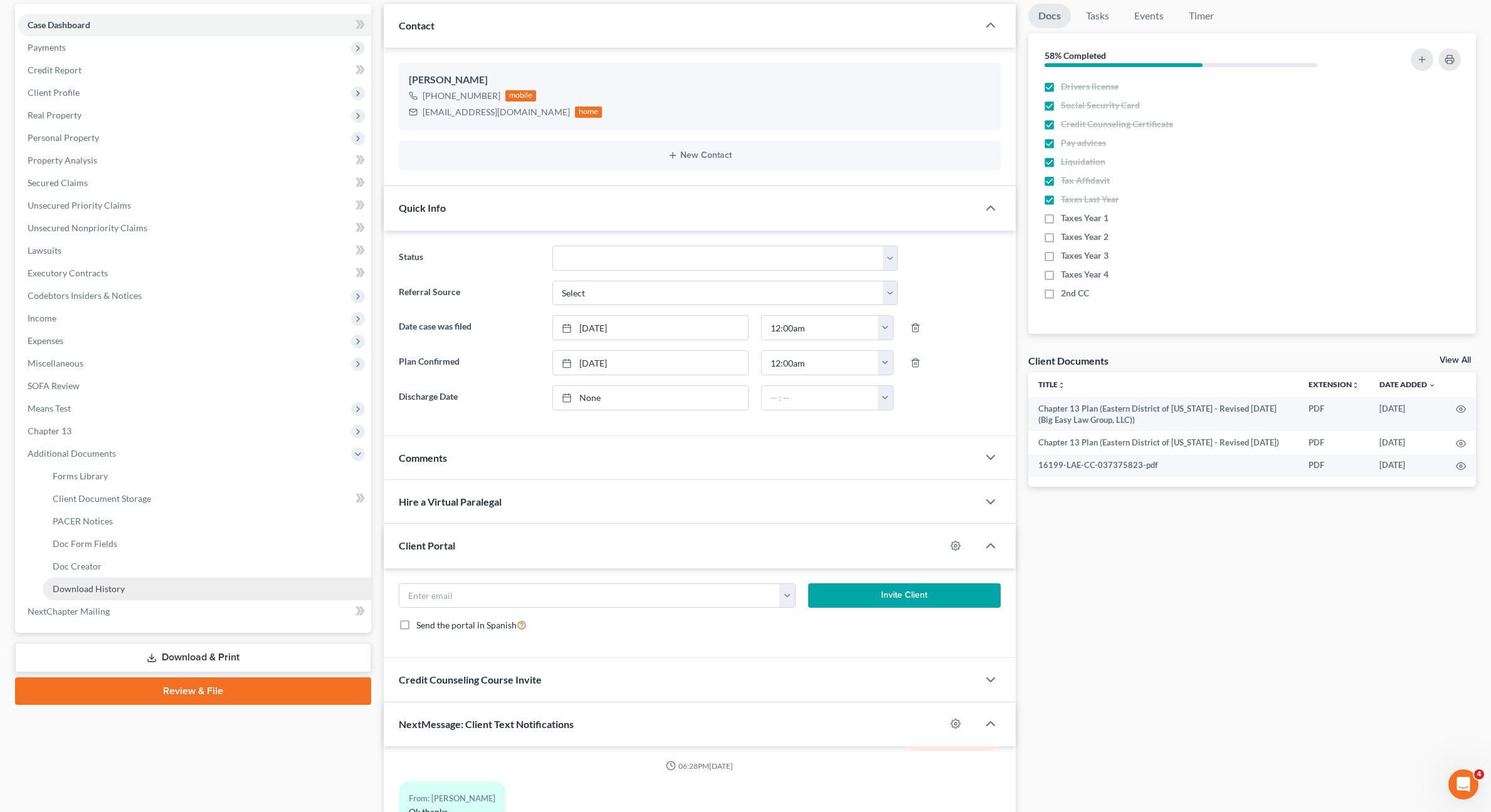
scroll to position [123, 0]
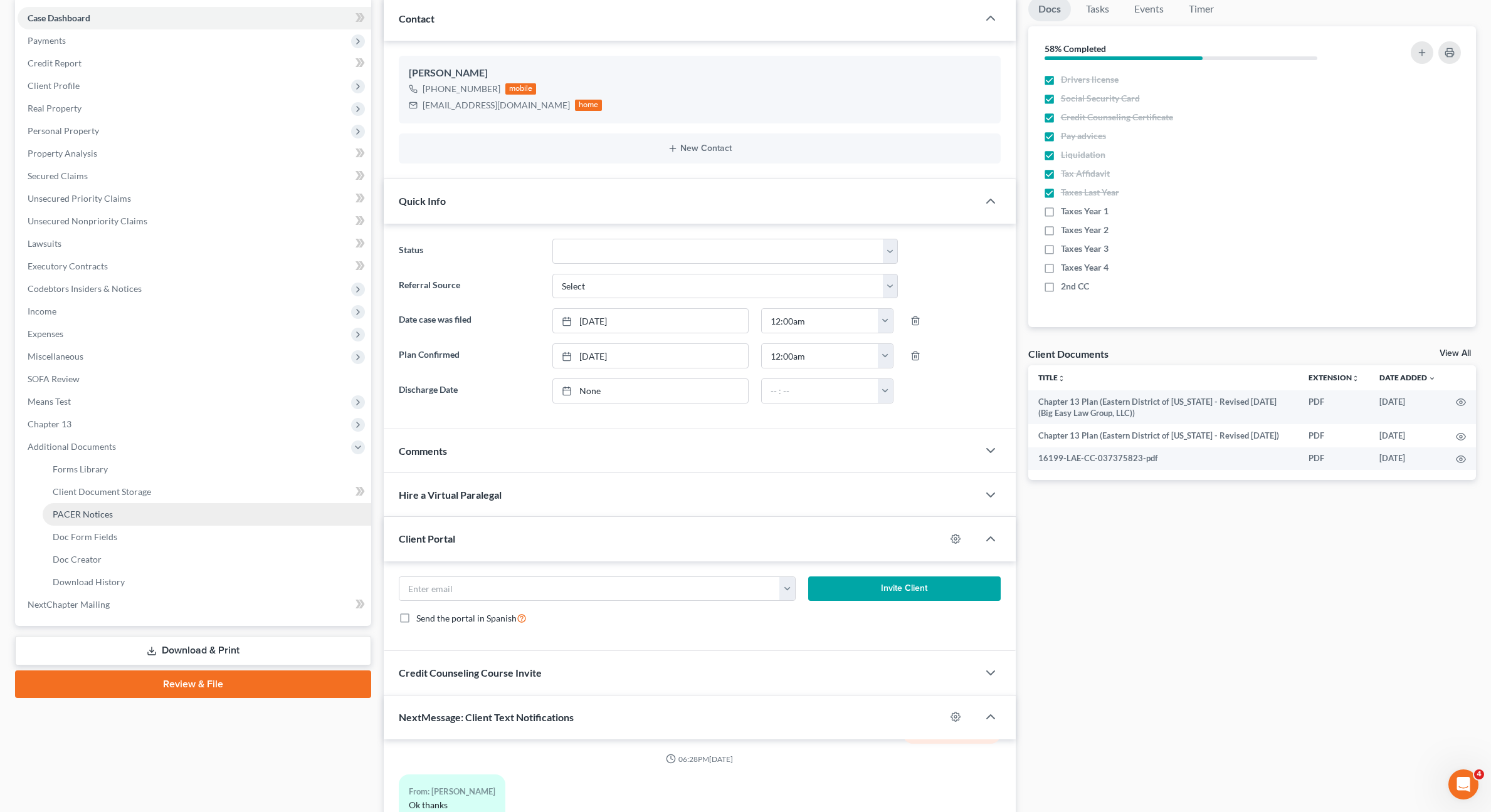
click at [138, 519] on link "PACER Notices" at bounding box center [207, 514] width 329 height 23
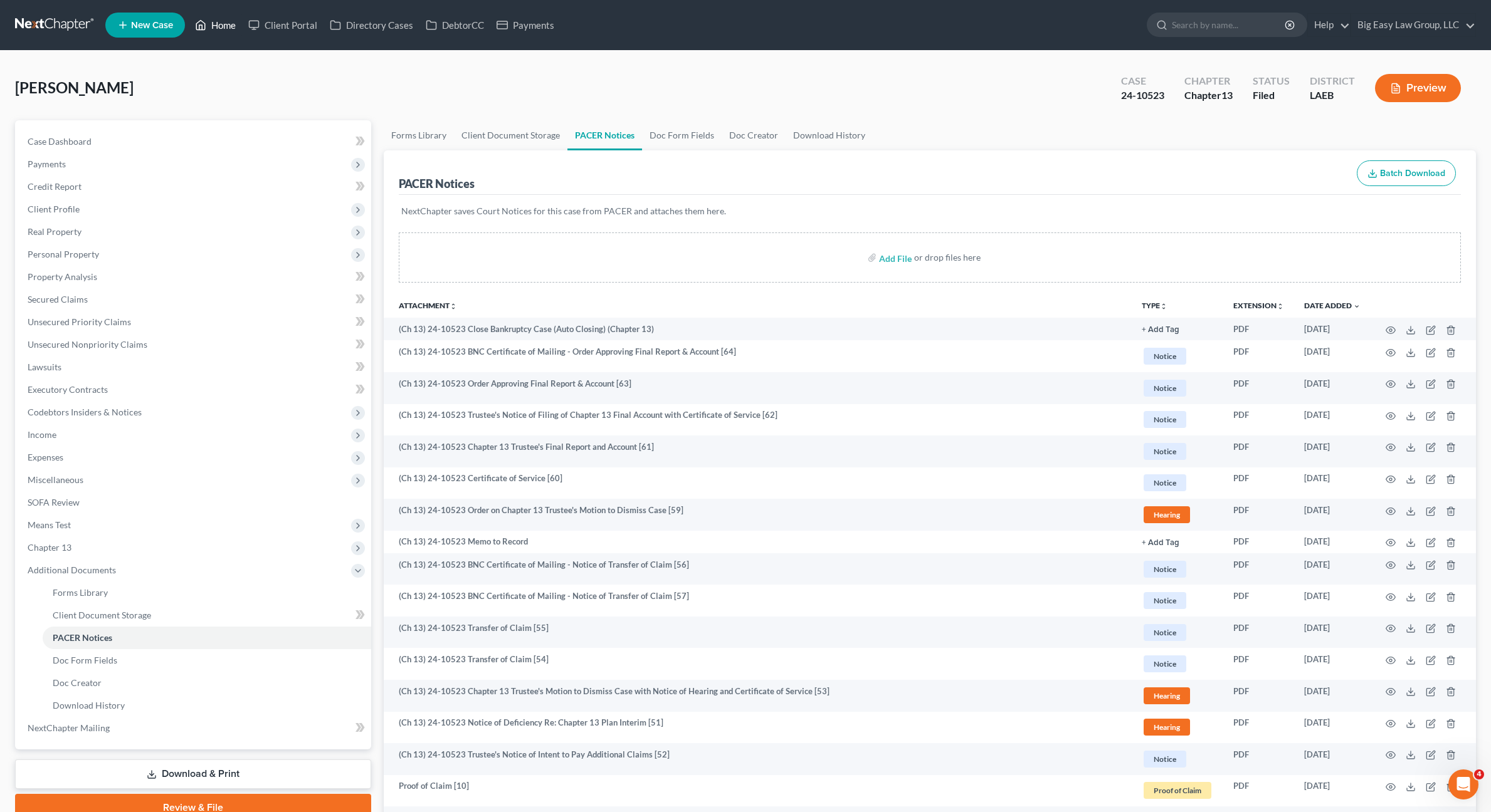
drag, startPoint x: 214, startPoint y: 30, endPoint x: 250, endPoint y: 42, distance: 37.9
click at [214, 30] on link "Home" at bounding box center [215, 25] width 54 height 23
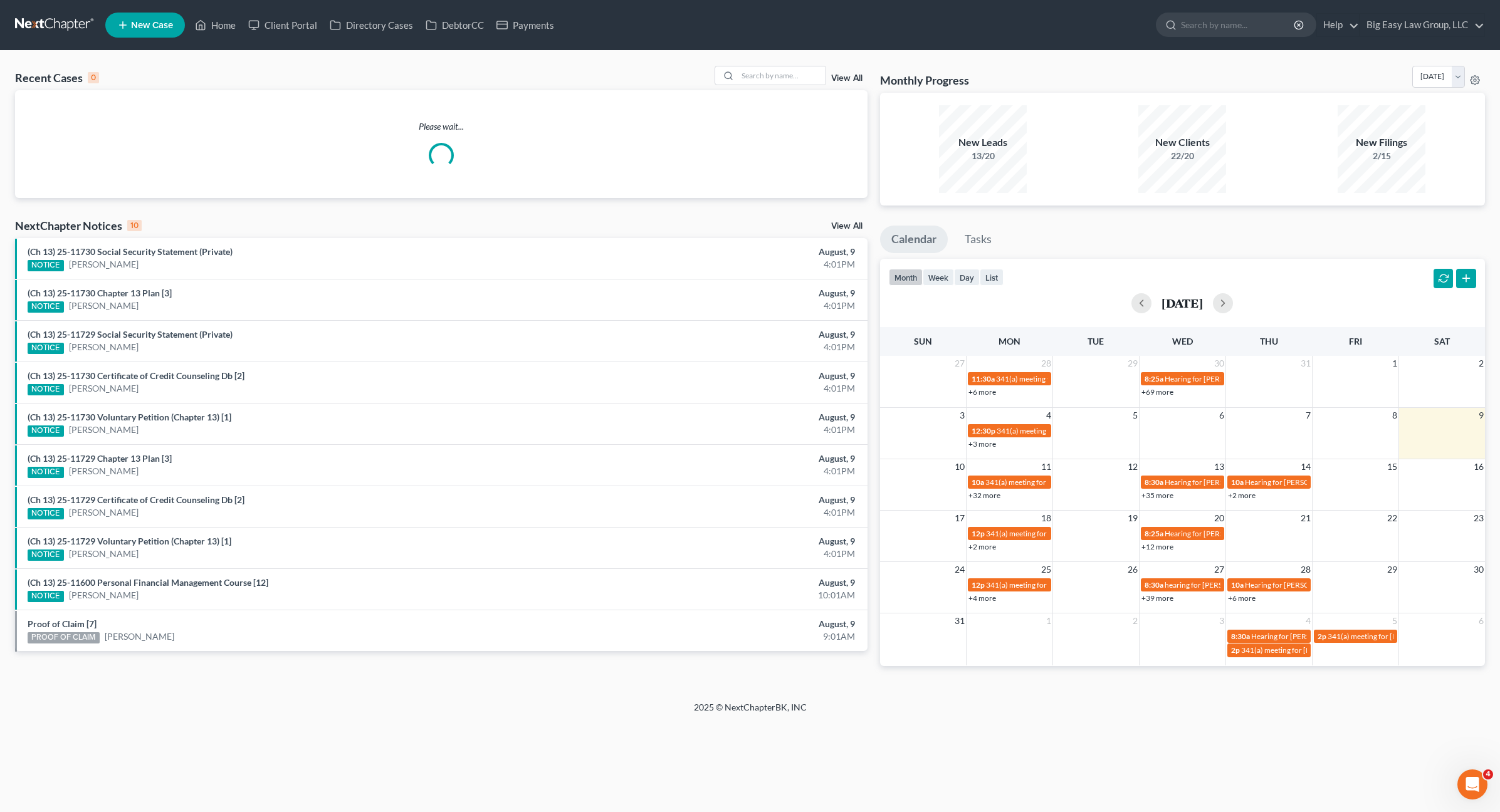
drag, startPoint x: 766, startPoint y: 96, endPoint x: 765, endPoint y: 84, distance: 12.0
click at [766, 95] on div "Please wait..." at bounding box center [442, 144] width 852 height 108
click at [765, 81] on input "search" at bounding box center [782, 75] width 88 height 18
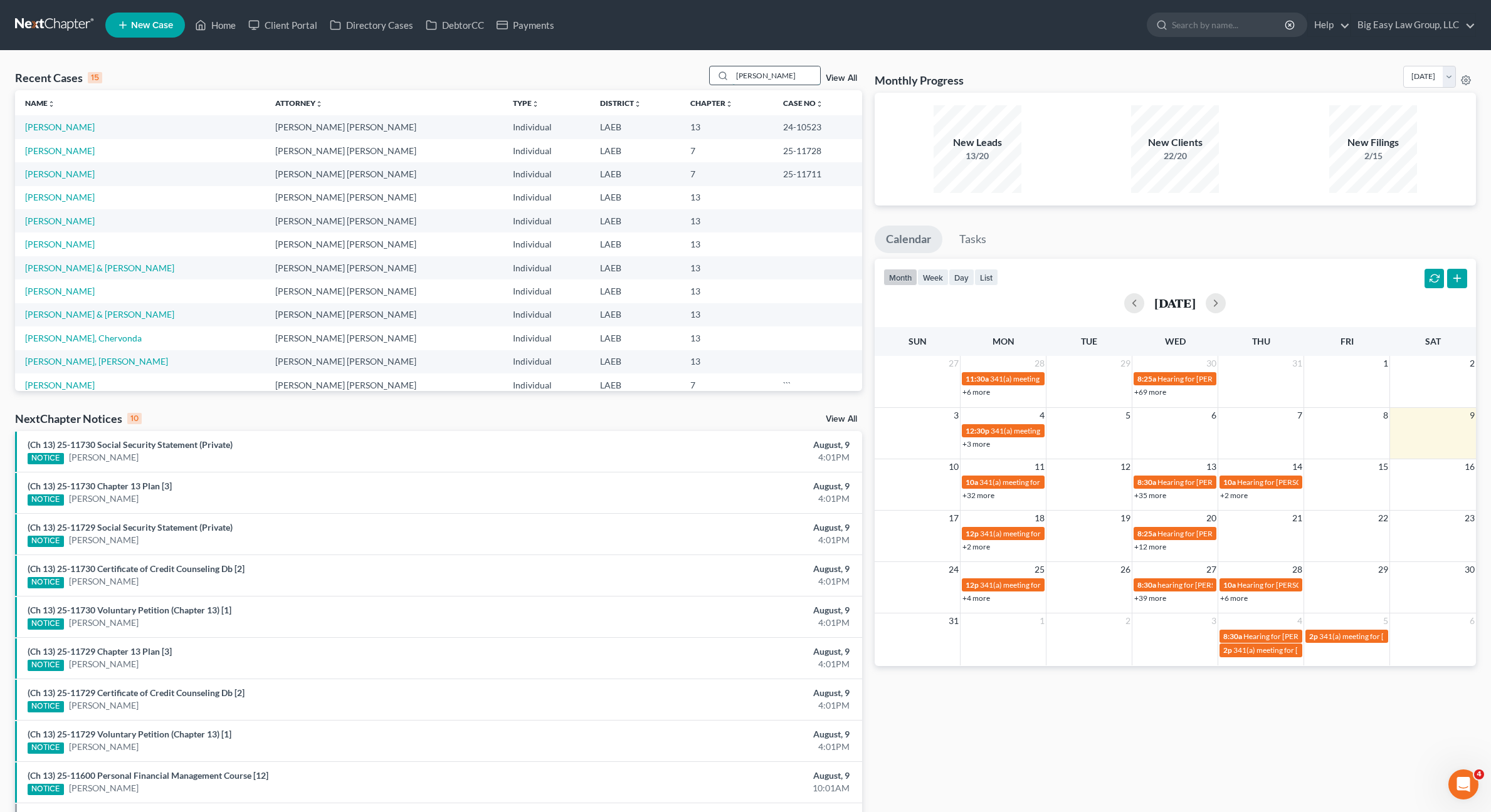
type input "[PERSON_NAME]"
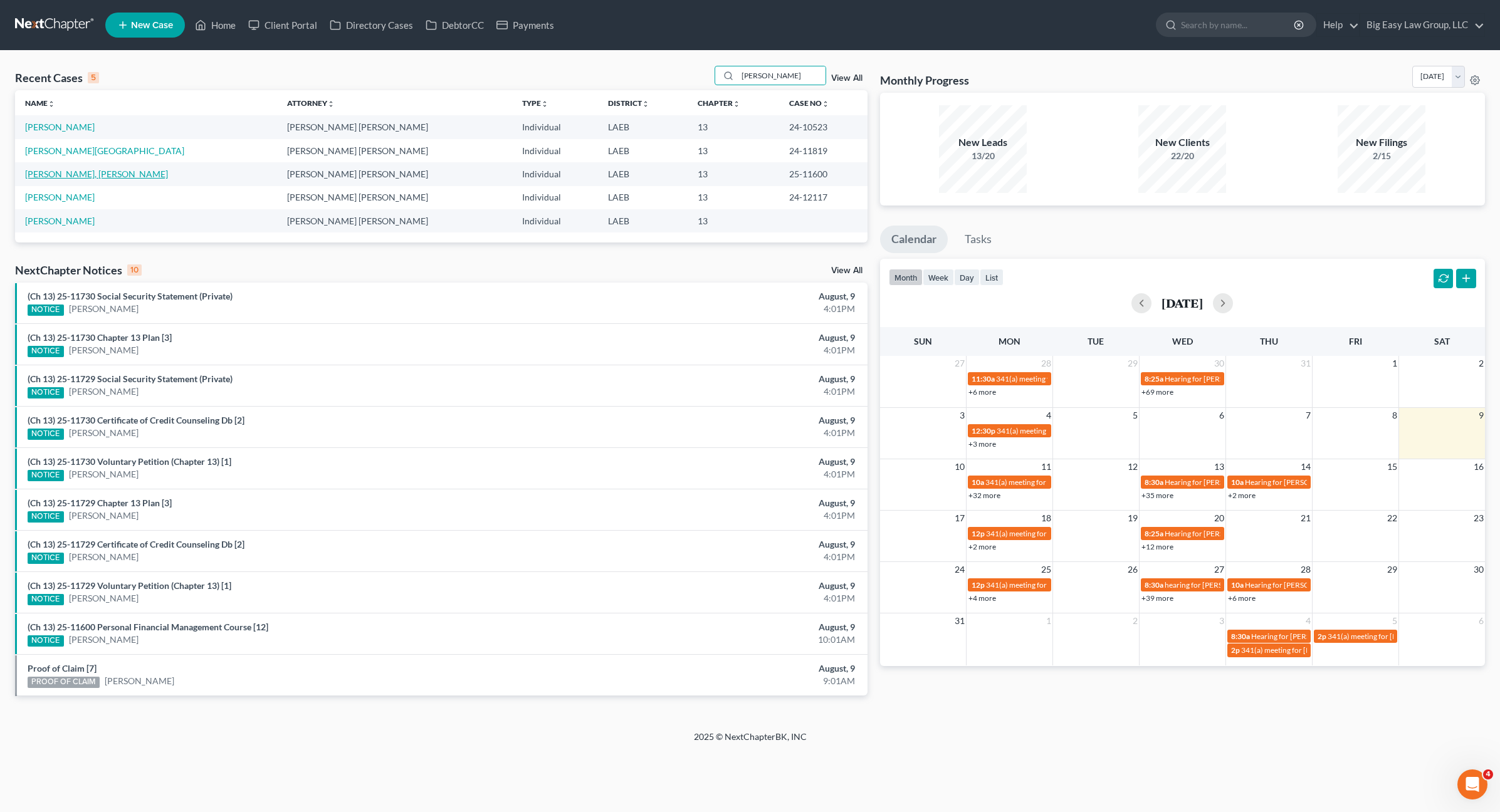
click at [62, 176] on link "[PERSON_NAME], [PERSON_NAME]" at bounding box center [97, 174] width 143 height 11
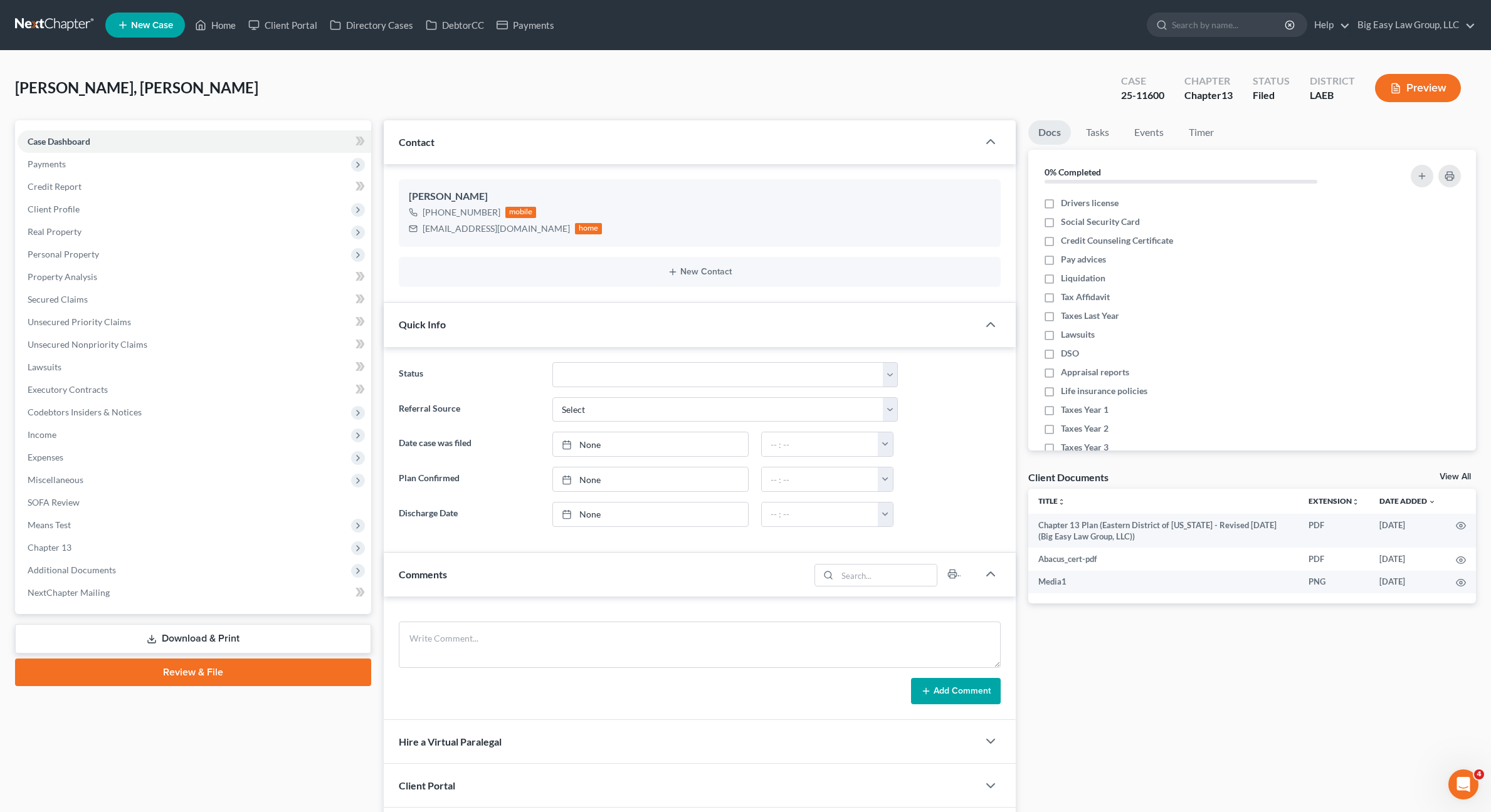
scroll to position [4046, 0]
click at [151, 565] on span "Additional Documents" at bounding box center [195, 570] width 354 height 23
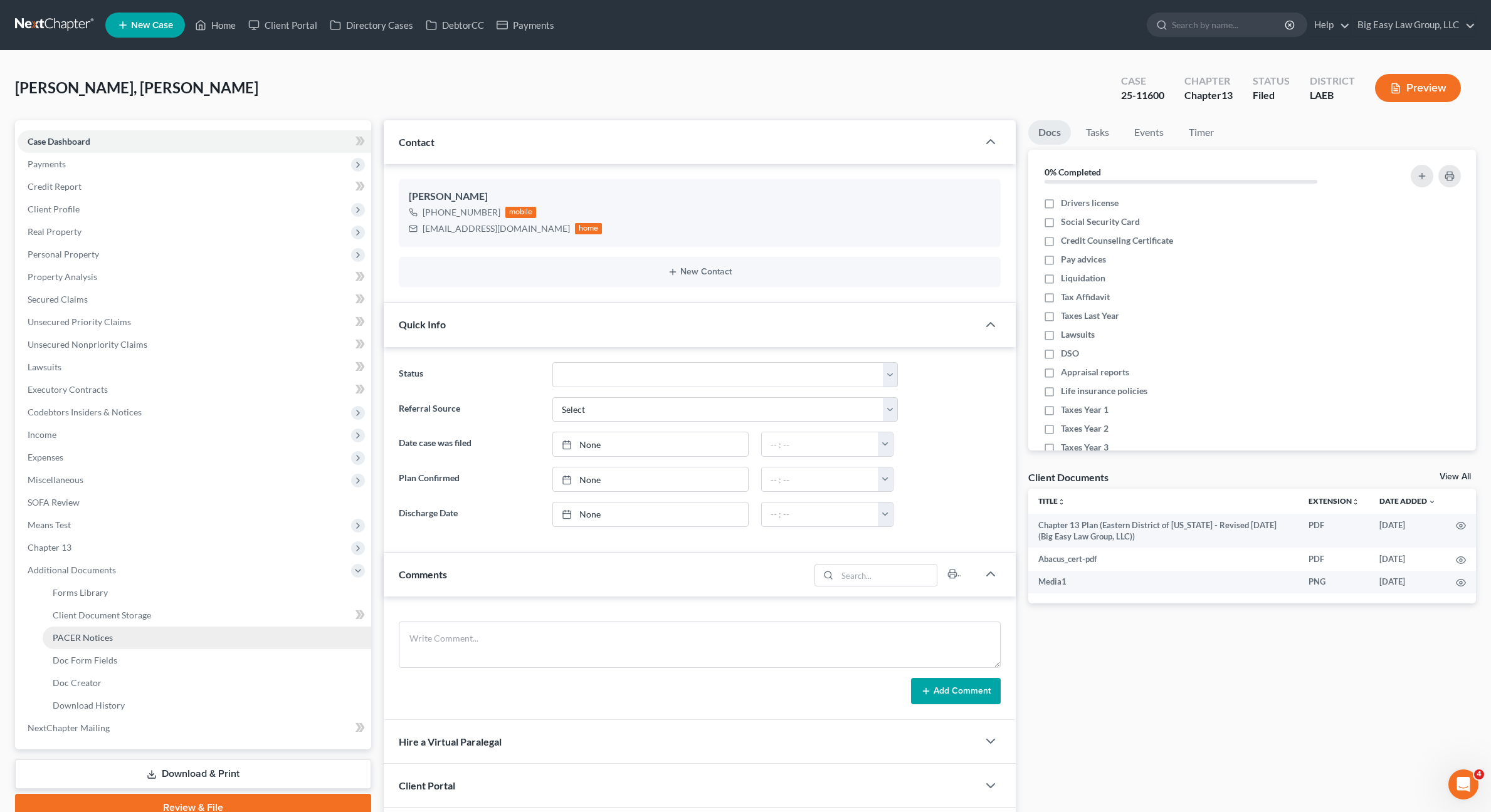
click at [155, 628] on link "PACER Notices" at bounding box center [207, 638] width 329 height 23
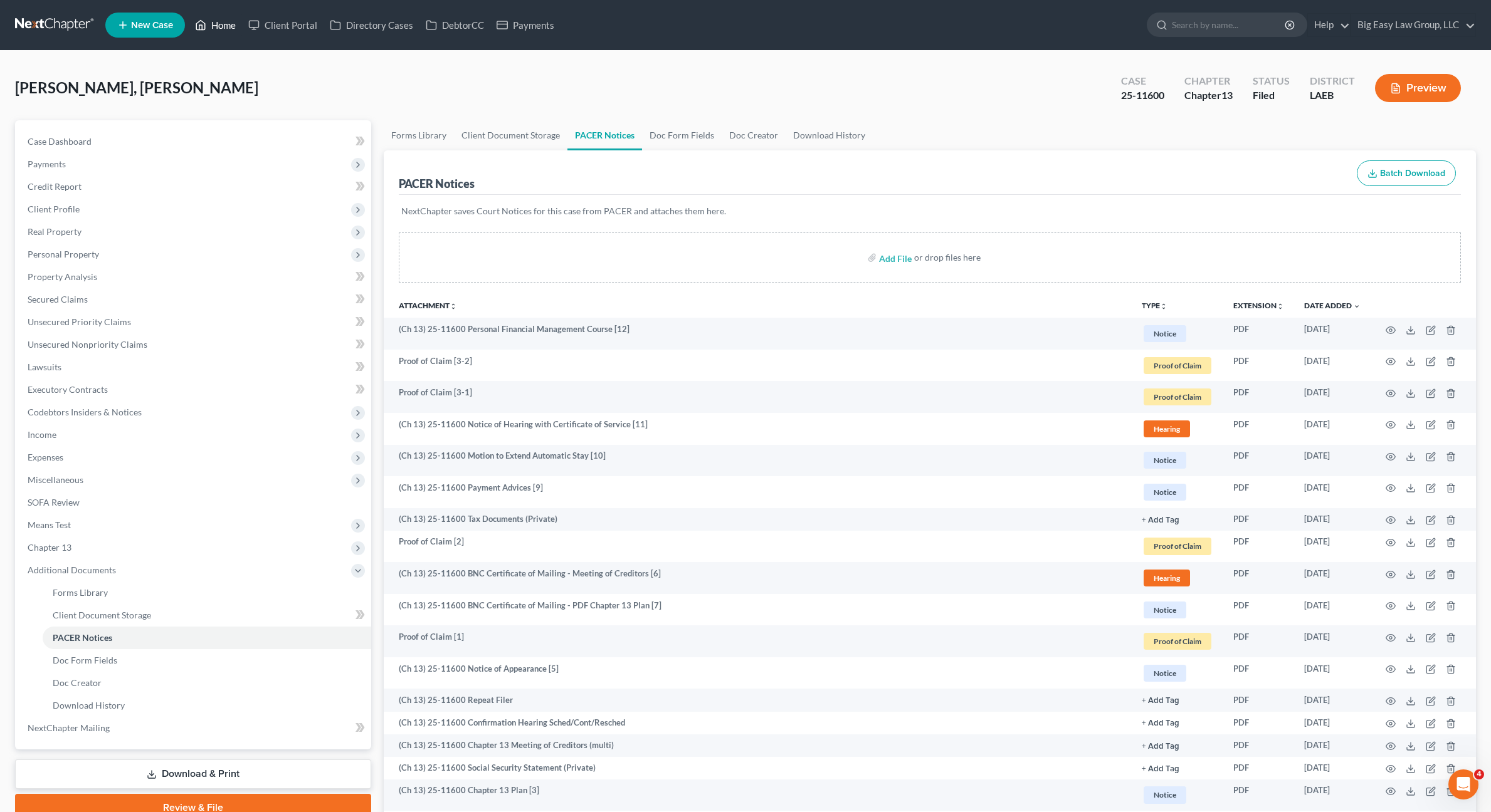
click at [213, 26] on link "Home" at bounding box center [215, 25] width 54 height 23
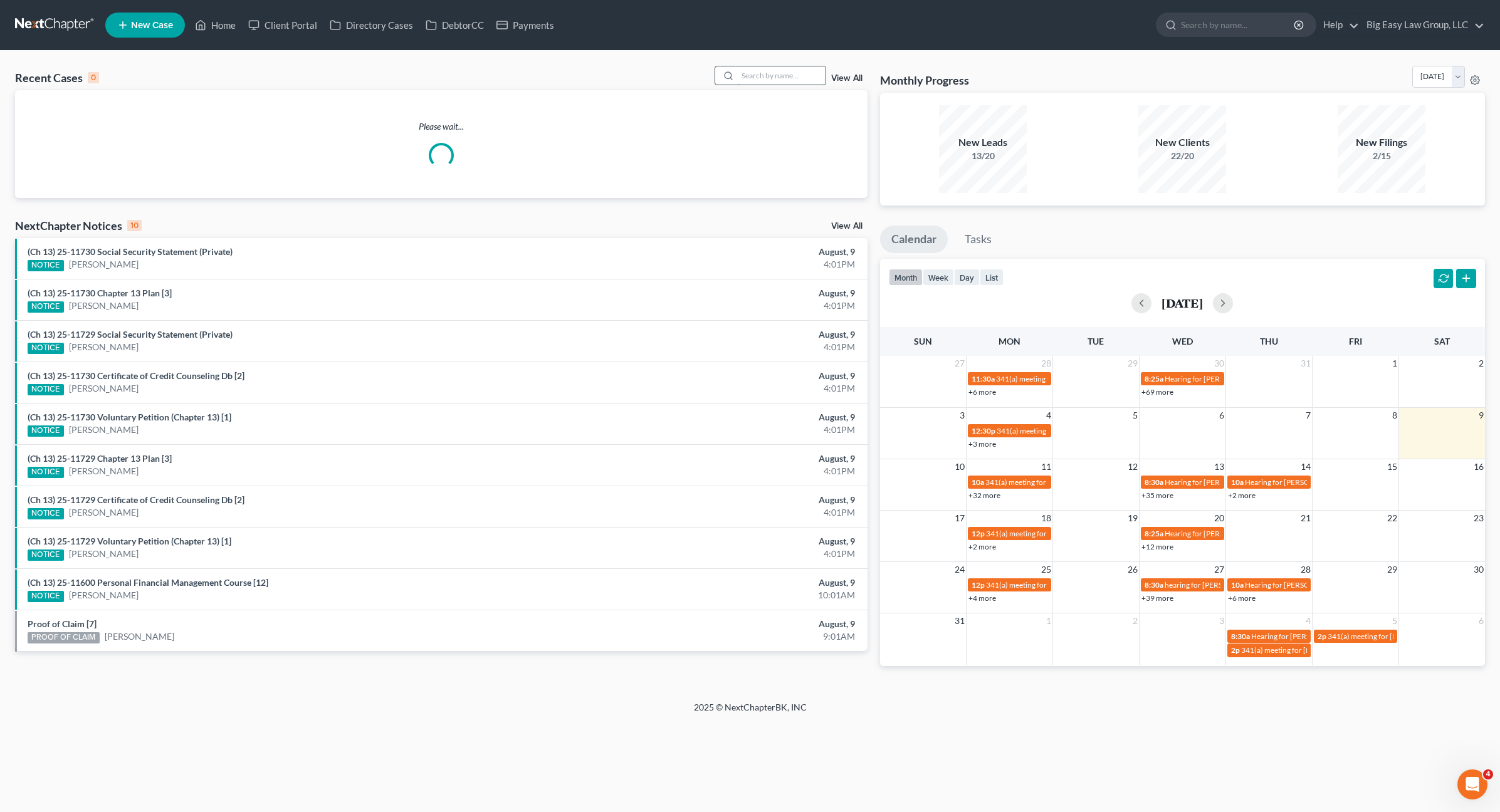
click at [787, 79] on input "search" at bounding box center [782, 75] width 88 height 18
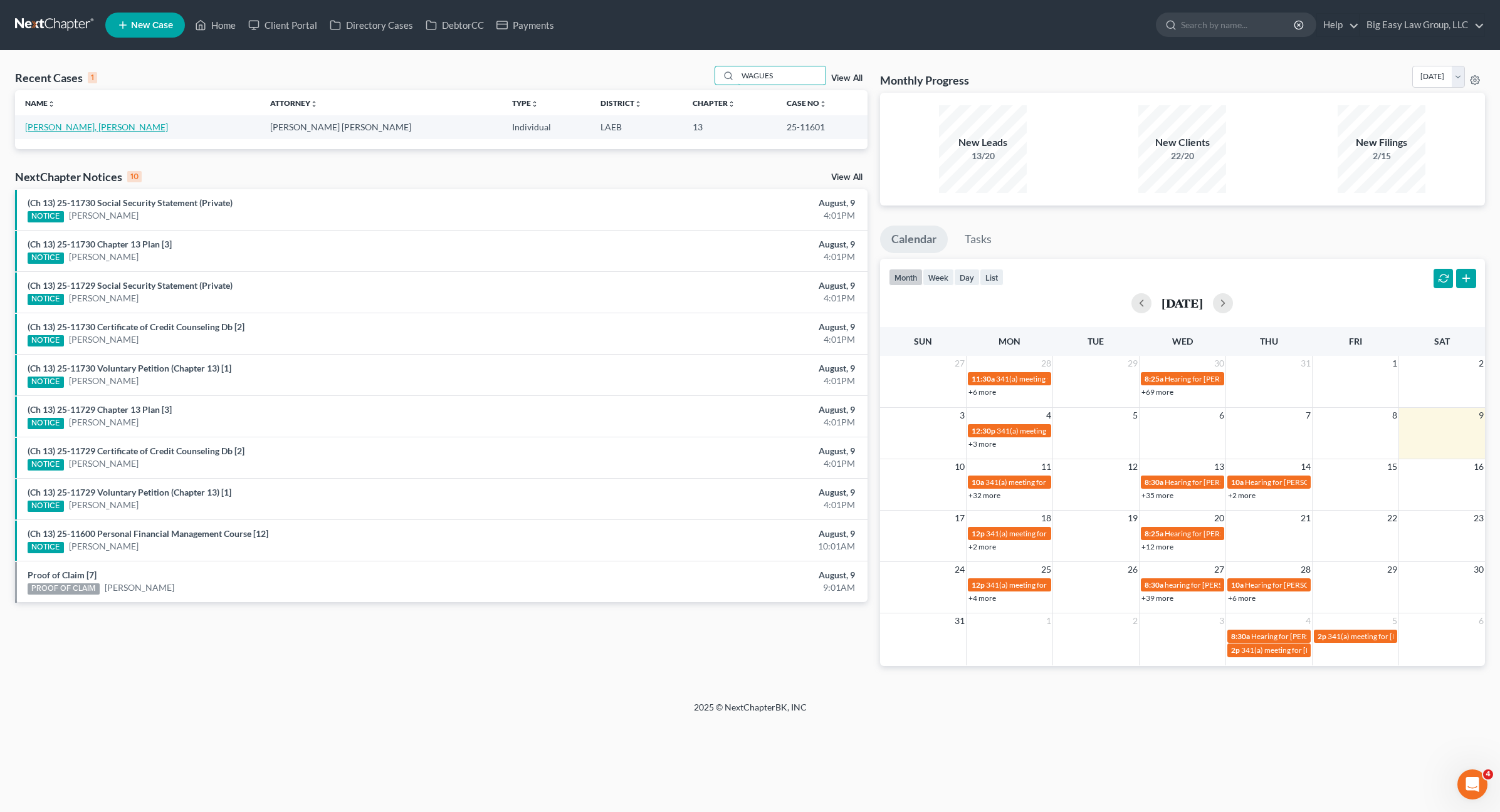
type input "WAGUES"
click at [43, 130] on link "[PERSON_NAME], [PERSON_NAME]" at bounding box center [97, 127] width 143 height 11
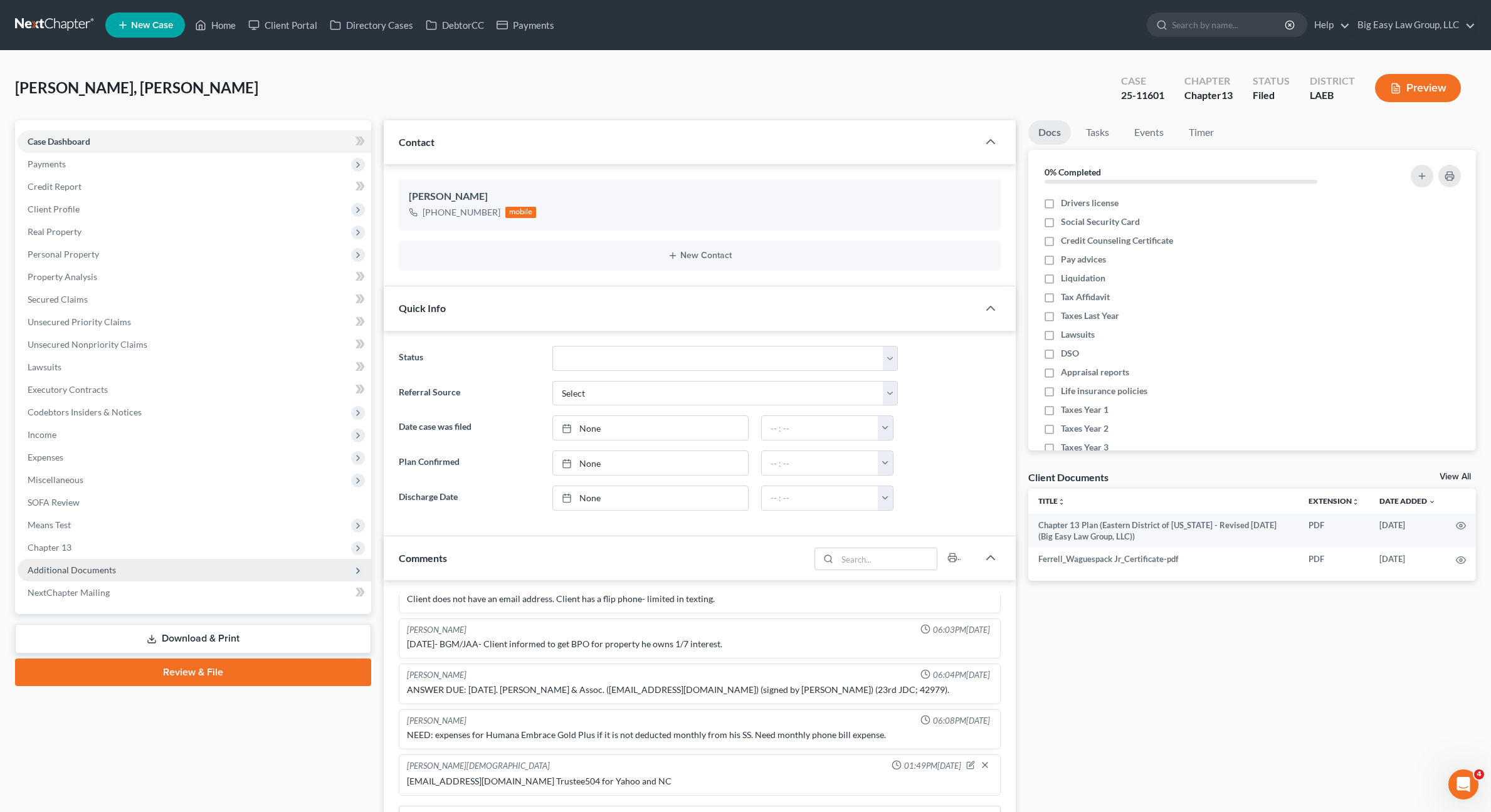
scroll to position [223, 0]
click at [230, 561] on span "Additional Documents" at bounding box center [195, 570] width 354 height 23
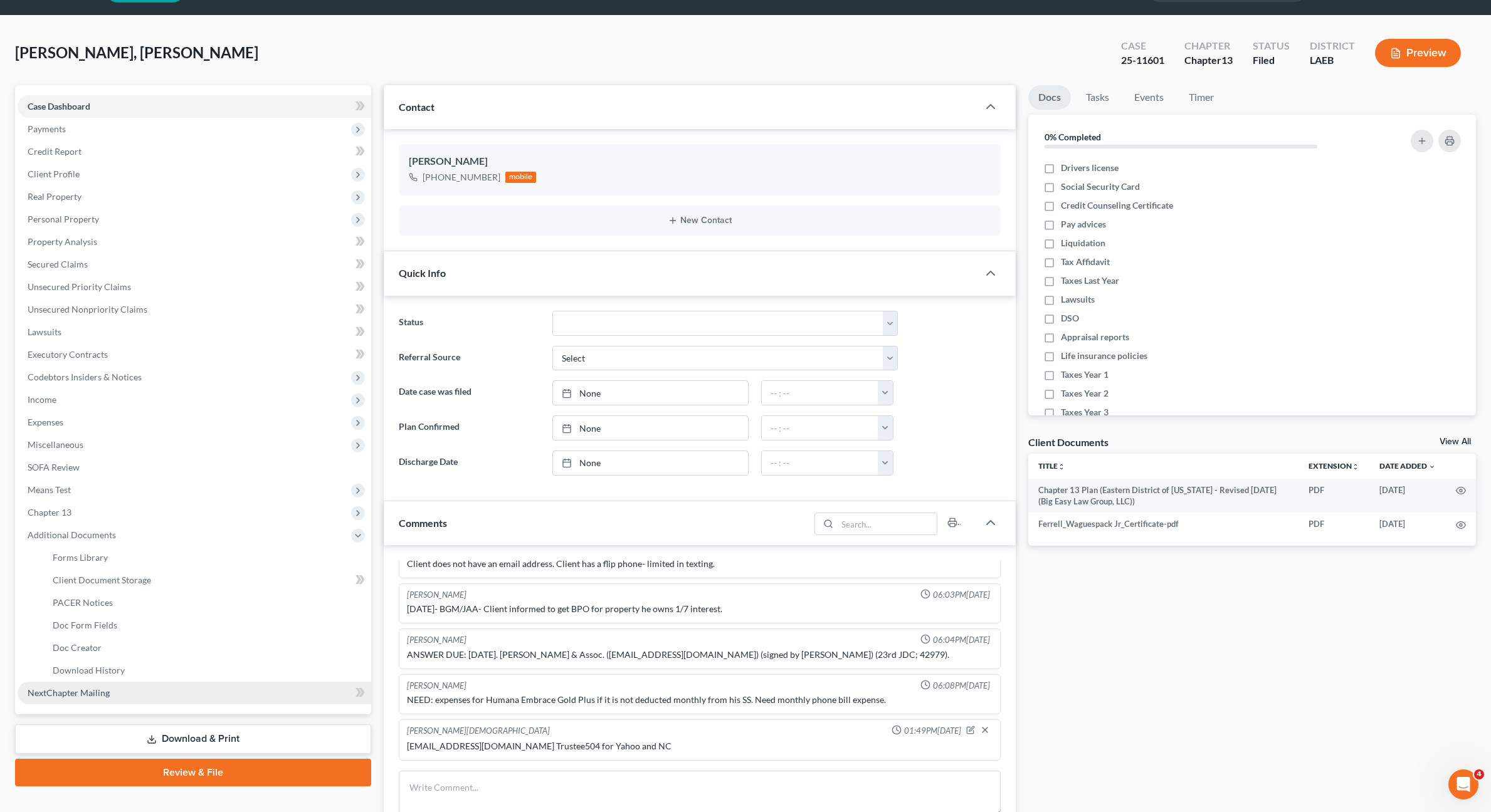
scroll to position [100, 0]
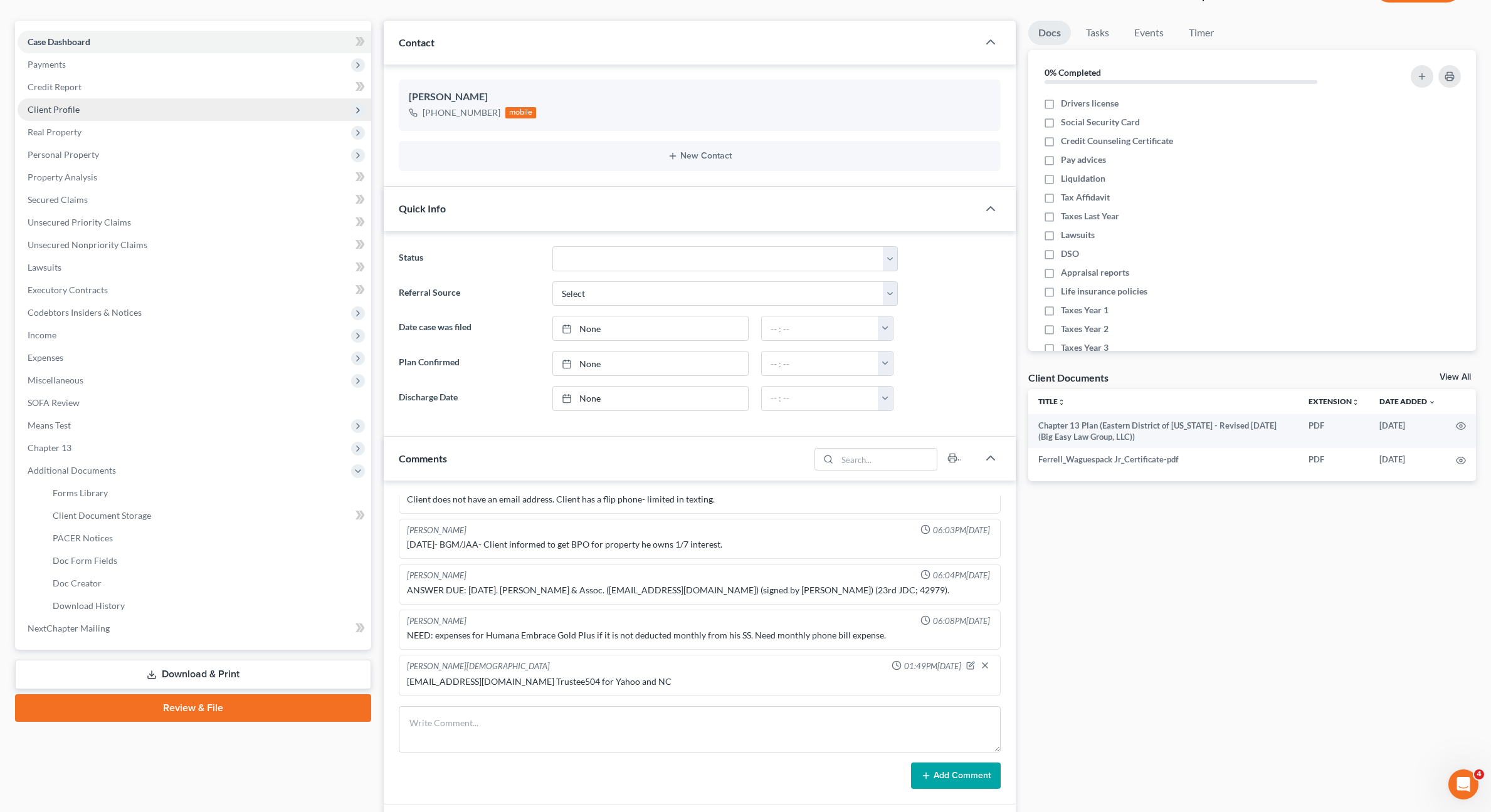
click at [80, 112] on span "Client Profile" at bounding box center [195, 110] width 354 height 23
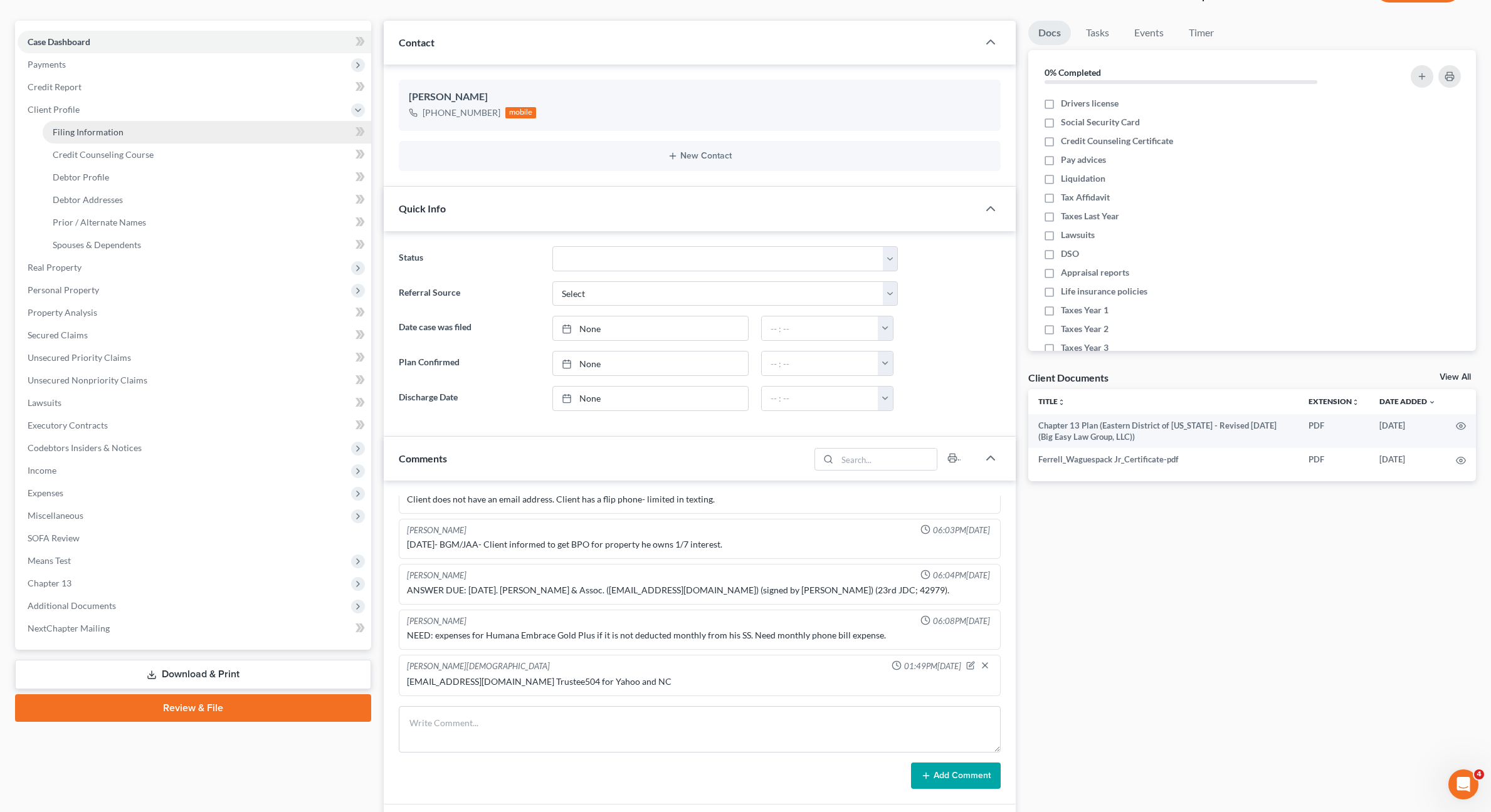
click at [96, 127] on span "Filing Information" at bounding box center [88, 131] width 71 height 11
select select "1"
select select "0"
select select "3"
select select "34"
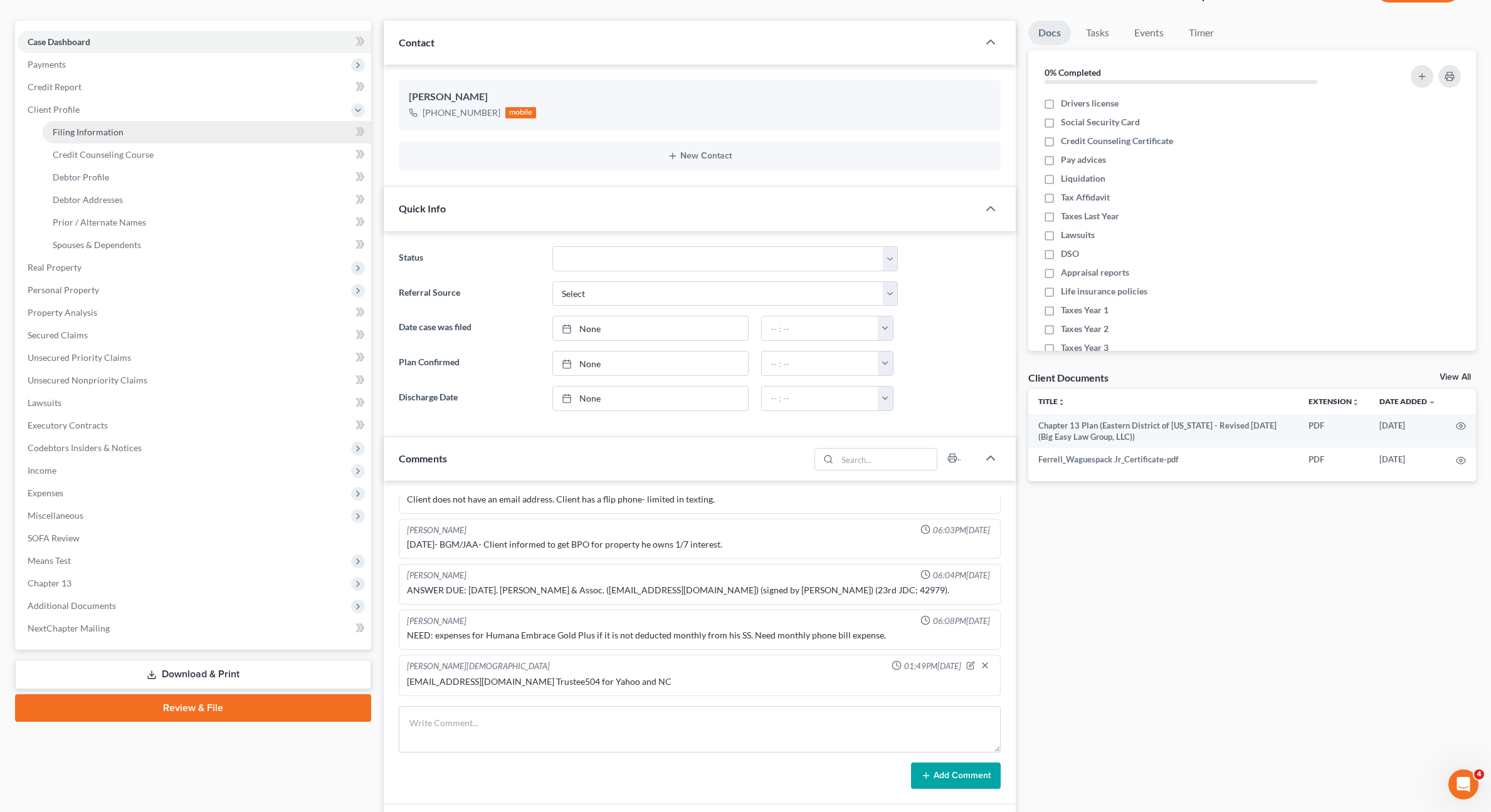
select select "0"
select select "19"
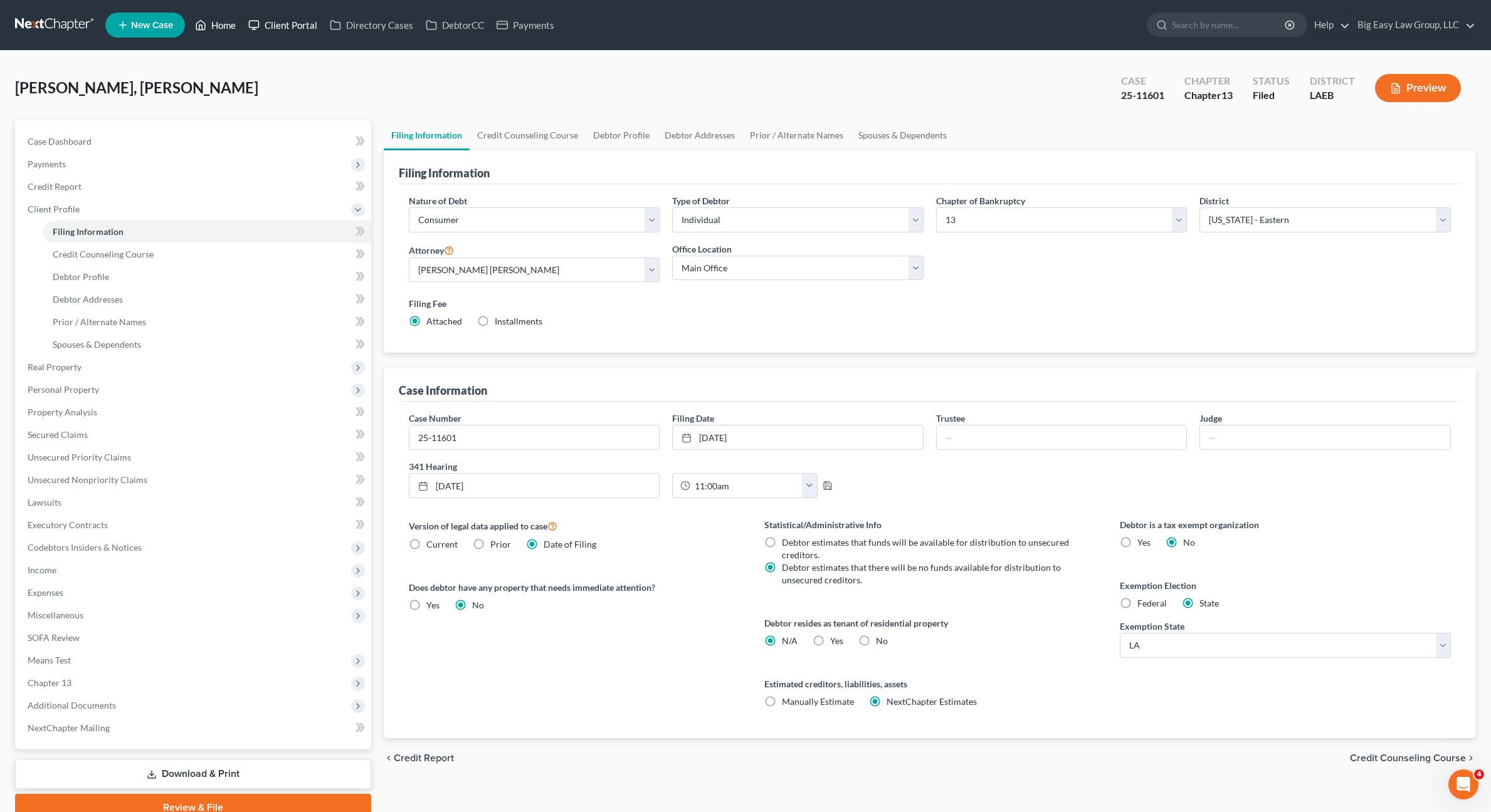
click at [231, 28] on link "Home" at bounding box center [215, 25] width 54 height 23
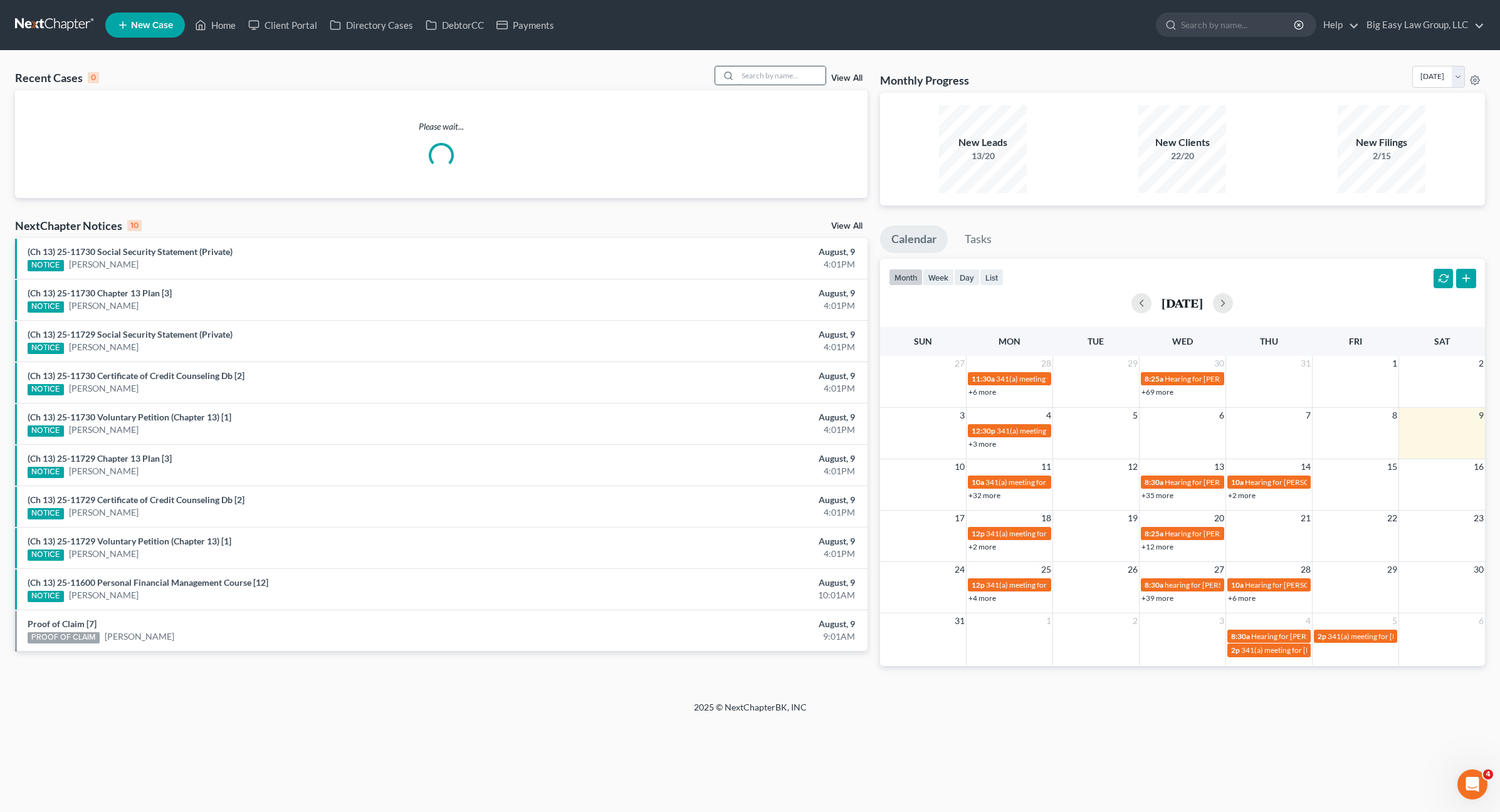
click at [774, 81] on input "search" at bounding box center [782, 75] width 88 height 18
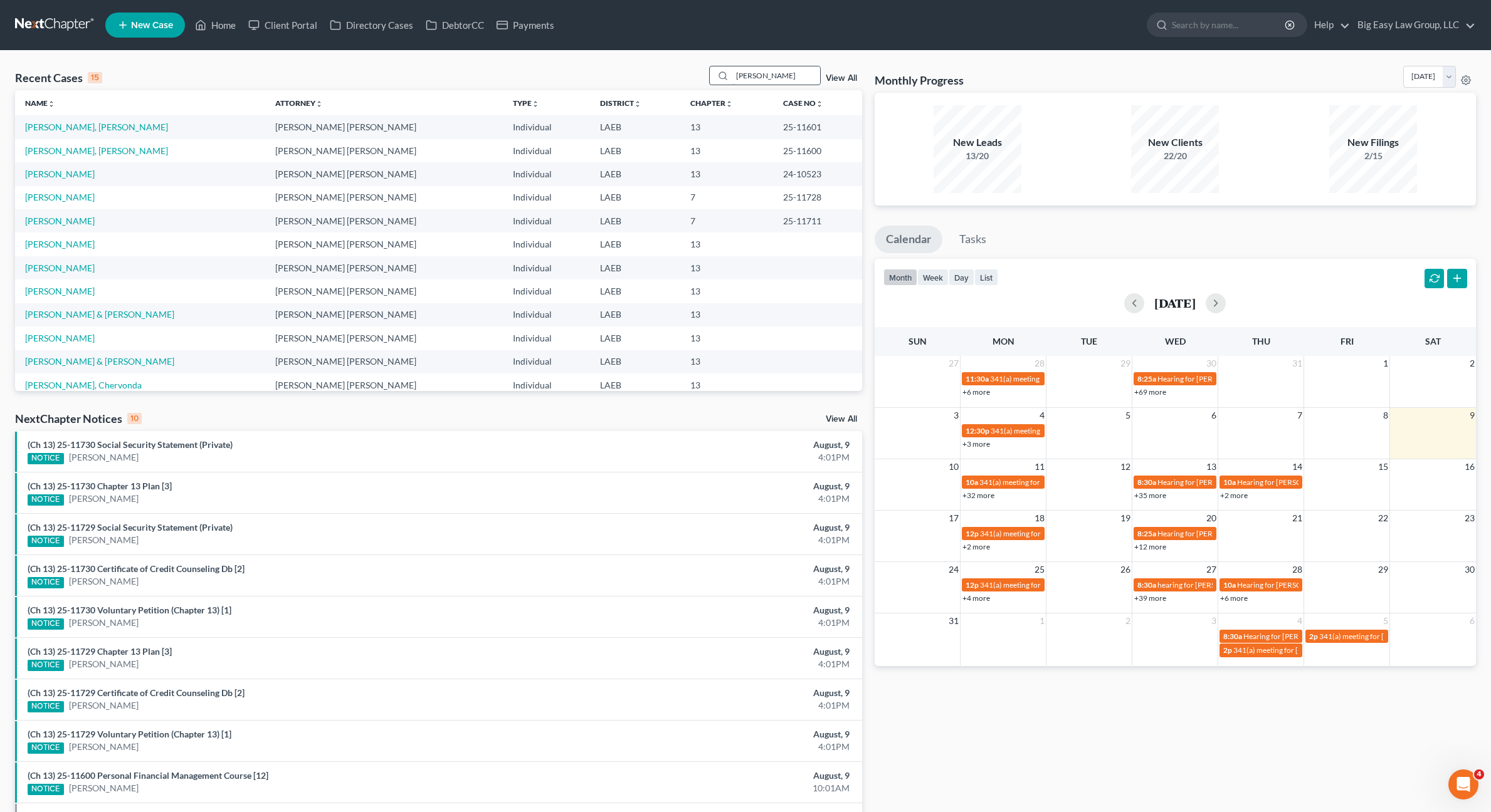
type input "[PERSON_NAME]"
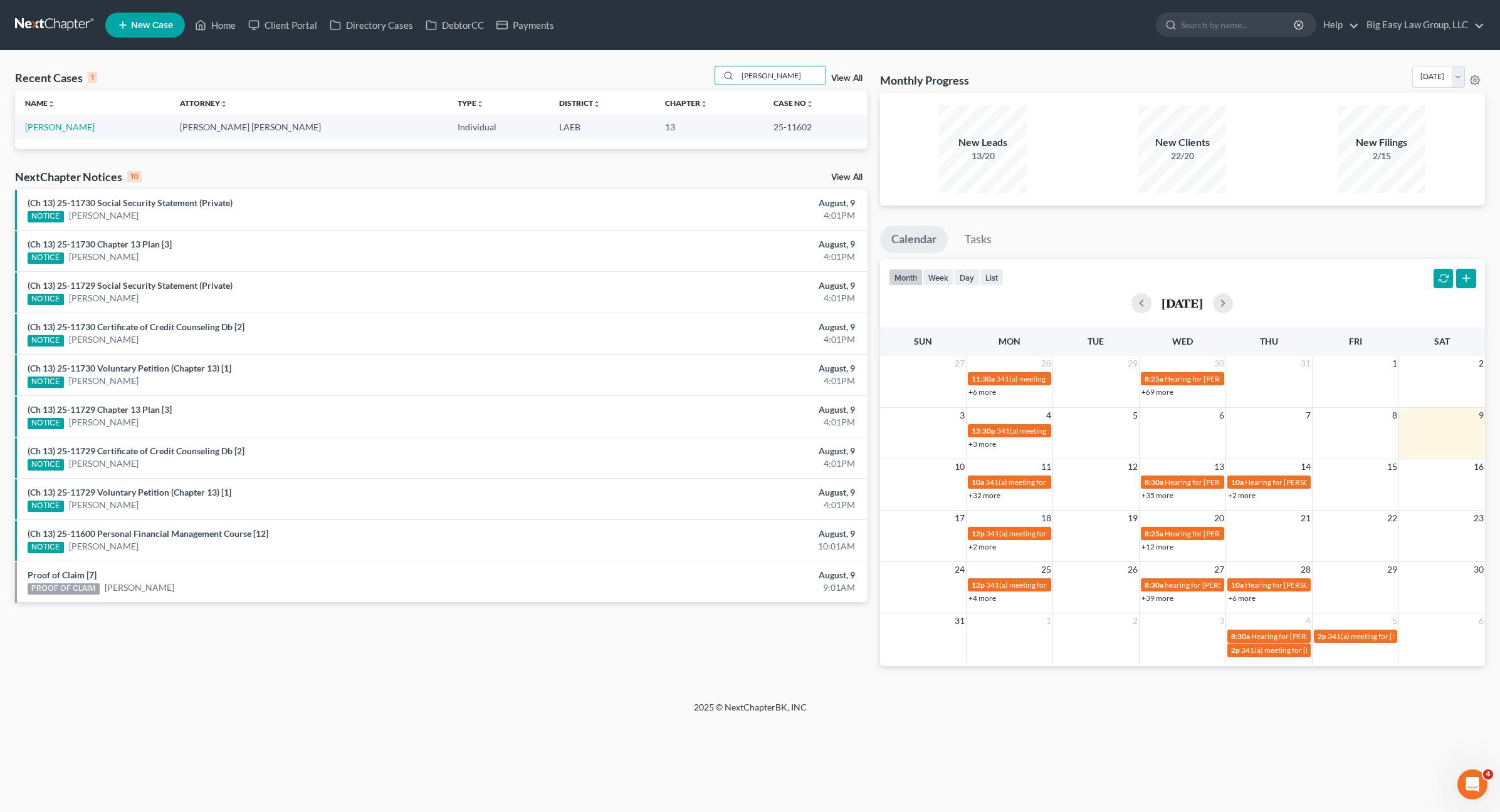
click at [58, 114] on th "Name unfold_more expand_more expand_less" at bounding box center [93, 102] width 155 height 25
click at [57, 118] on td "[PERSON_NAME]" at bounding box center [93, 127] width 155 height 24
click at [59, 122] on link "[PERSON_NAME]" at bounding box center [60, 127] width 70 height 11
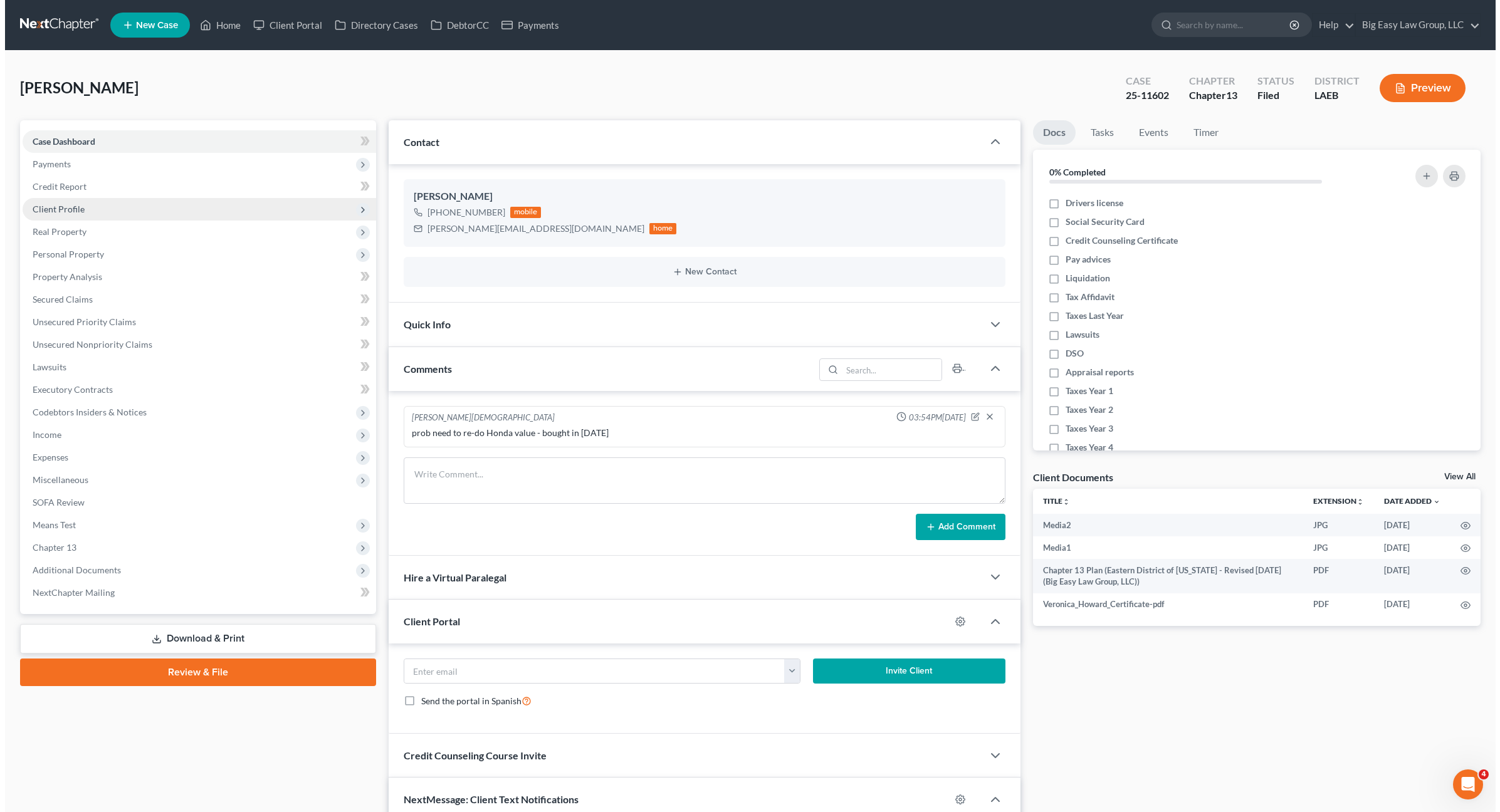
scroll to position [198, 0]
click at [103, 202] on span "Client Profile" at bounding box center [195, 209] width 354 height 23
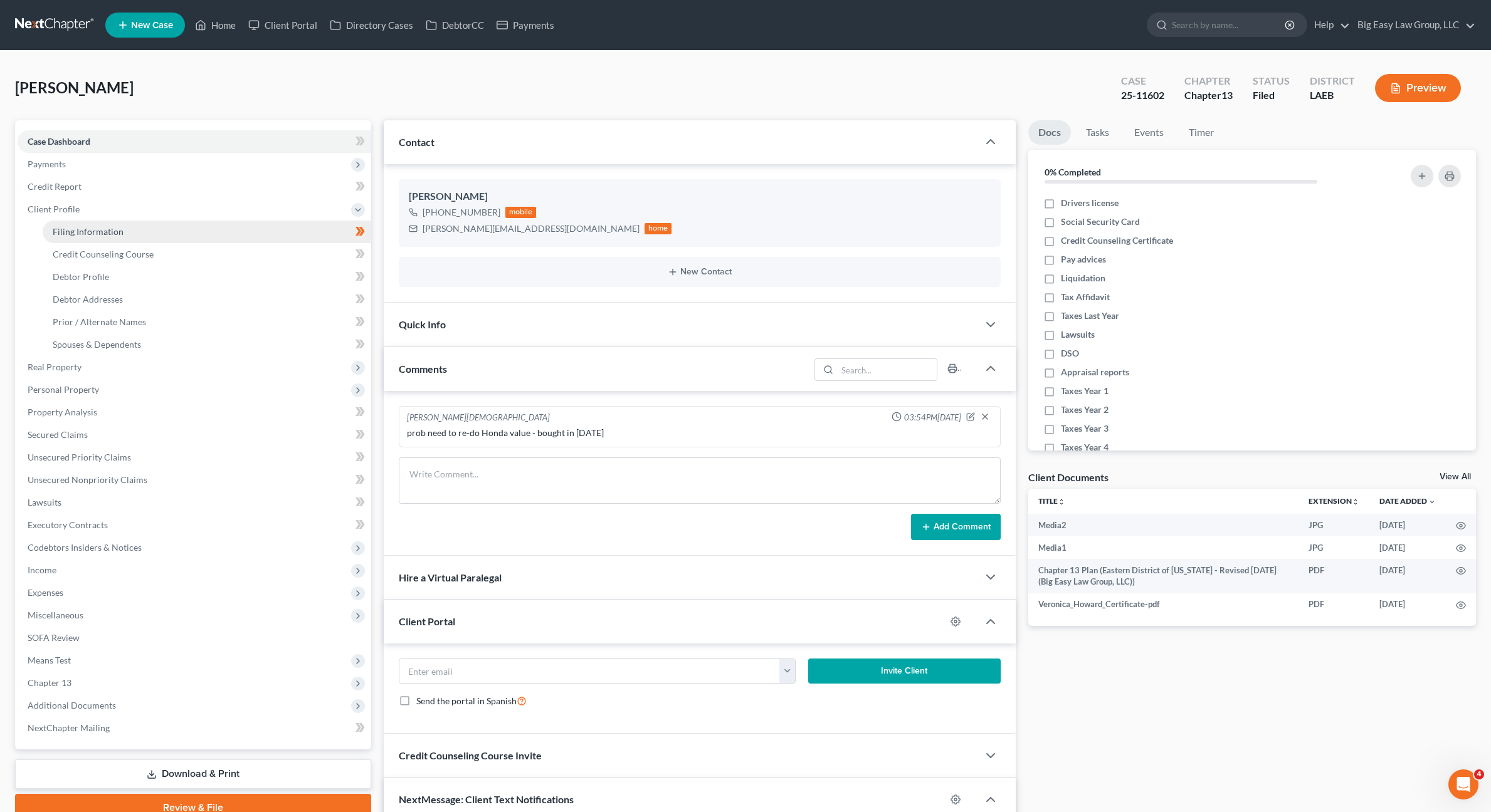
click at [111, 230] on span "Filing Information" at bounding box center [88, 231] width 71 height 11
select select "1"
select select "0"
select select "3"
select select "34"
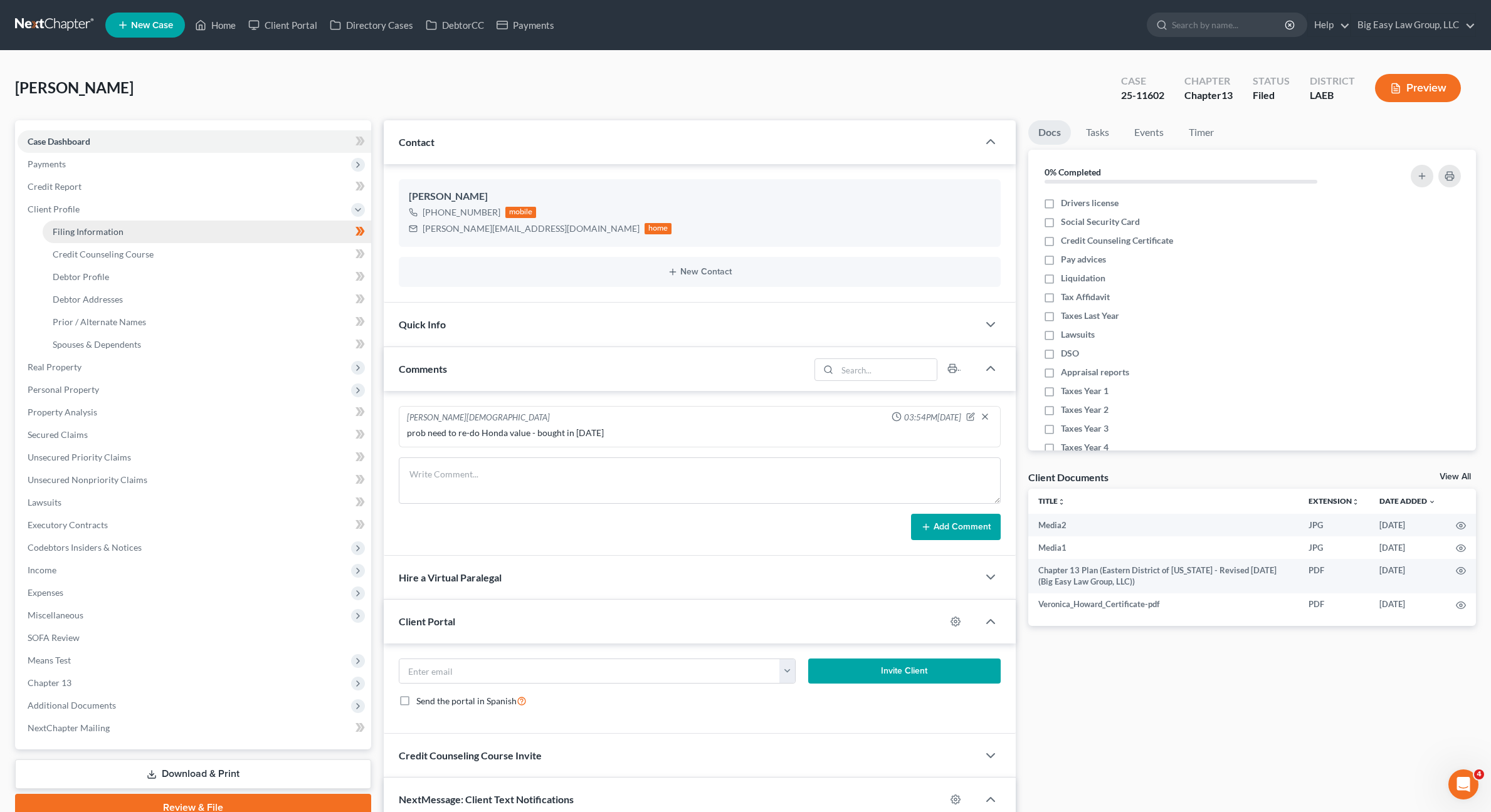
select select "0"
select select "19"
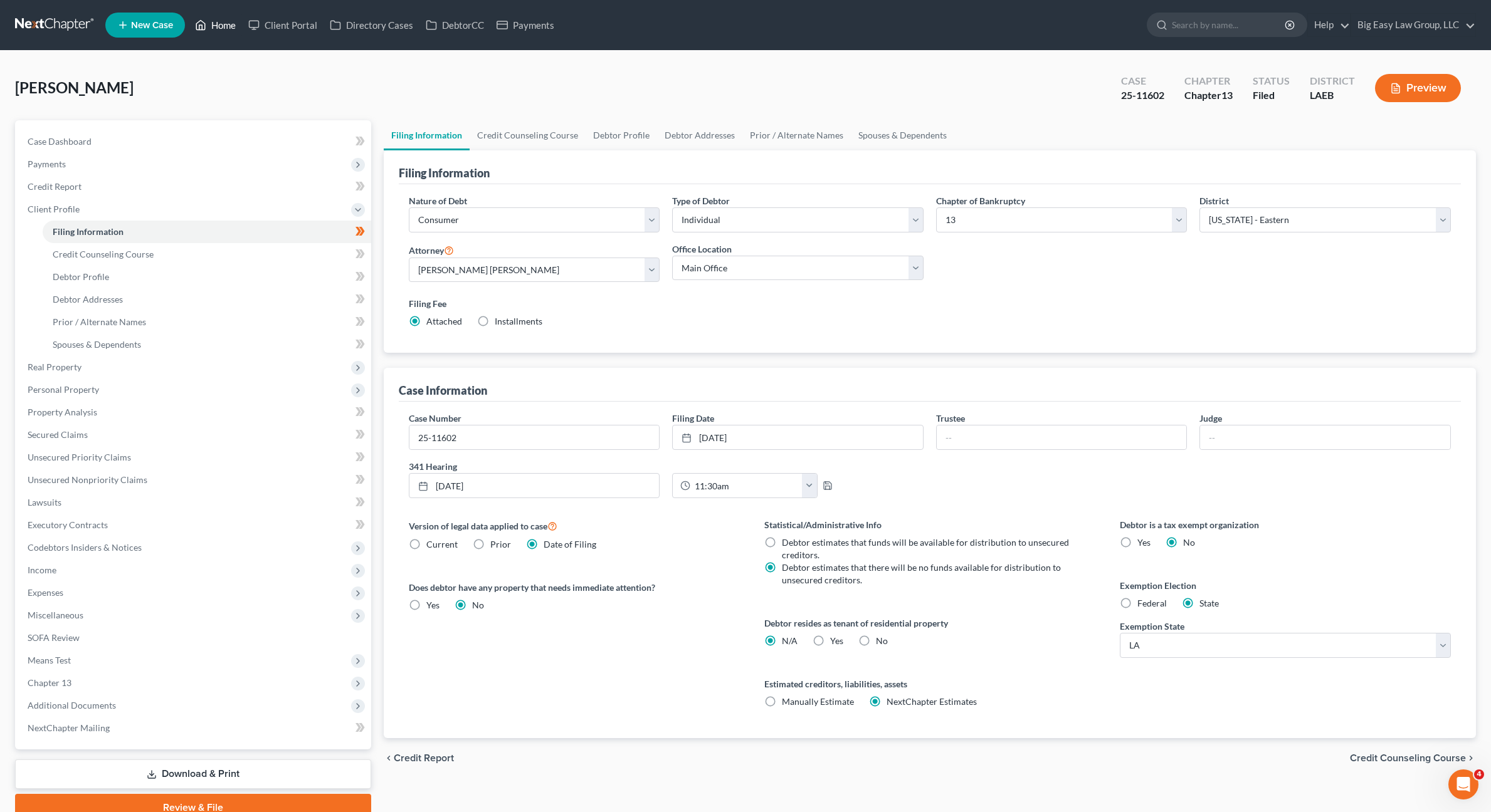
click at [227, 20] on link "Home" at bounding box center [215, 25] width 54 height 23
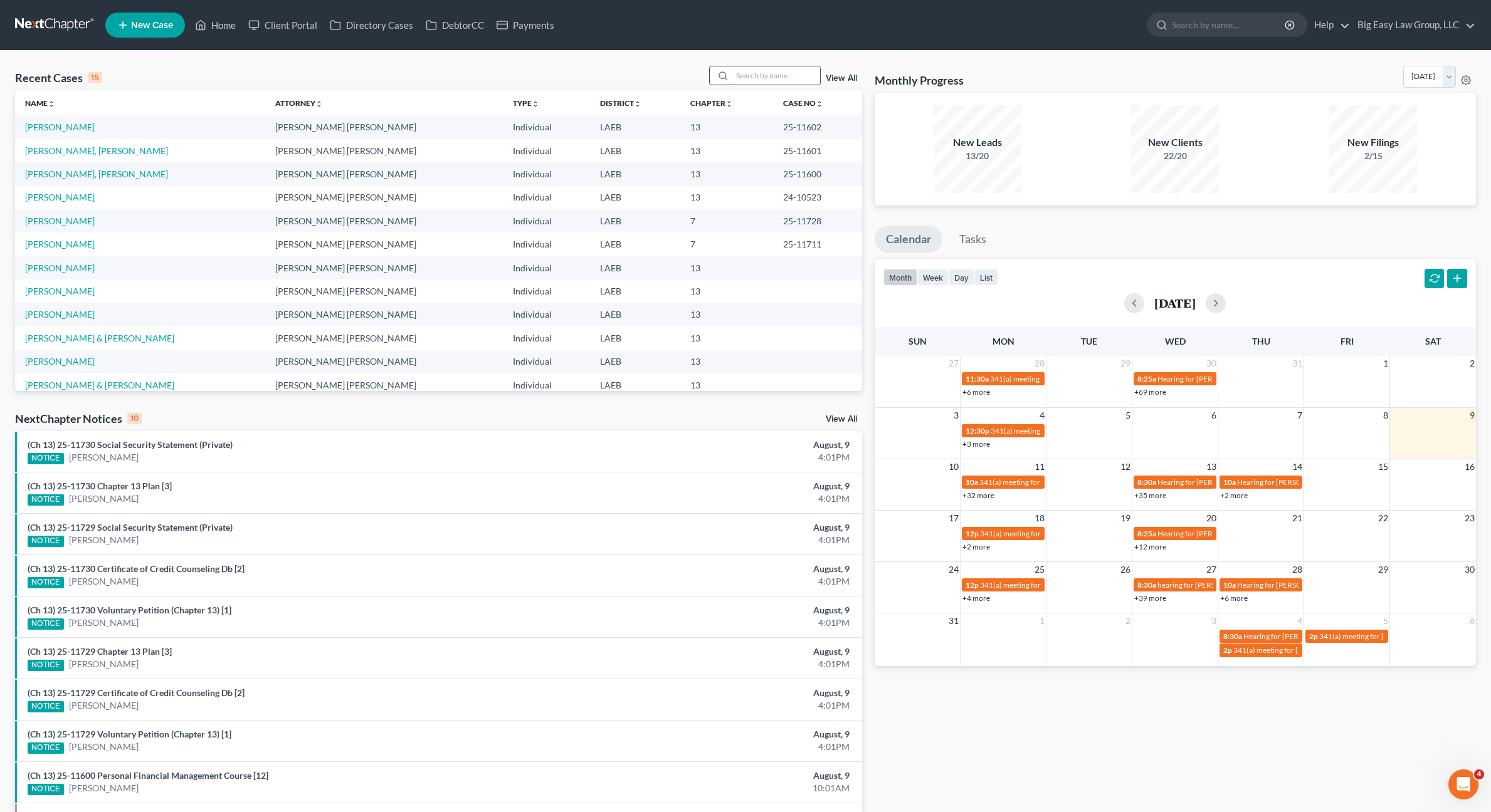
click at [769, 70] on input "search" at bounding box center [776, 75] width 88 height 18
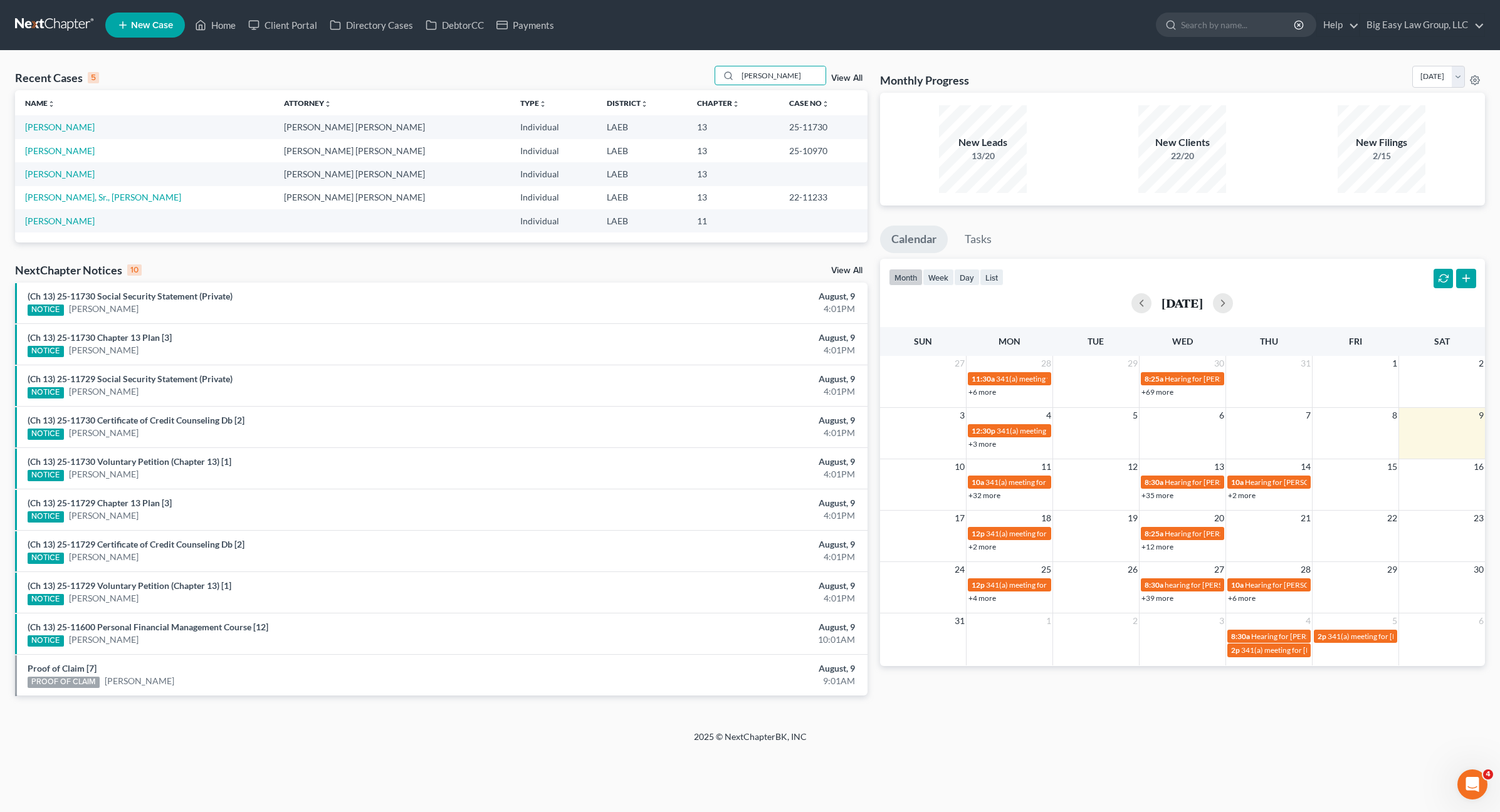
click at [78, 133] on td "[PERSON_NAME]" at bounding box center [144, 127] width 259 height 24
click at [787, 76] on input "[PERSON_NAME]" at bounding box center [782, 75] width 88 height 18
drag, startPoint x: 801, startPoint y: 74, endPoint x: 738, endPoint y: 57, distance: 65.3
click at [744, 58] on div "Recent Cases 5 [PERSON_NAME] View All Name unfold_more expand_more expand_less …" at bounding box center [750, 391] width 1500 height 680
type input "[PERSON_NAME]"
